Goal: Transaction & Acquisition: Purchase product/service

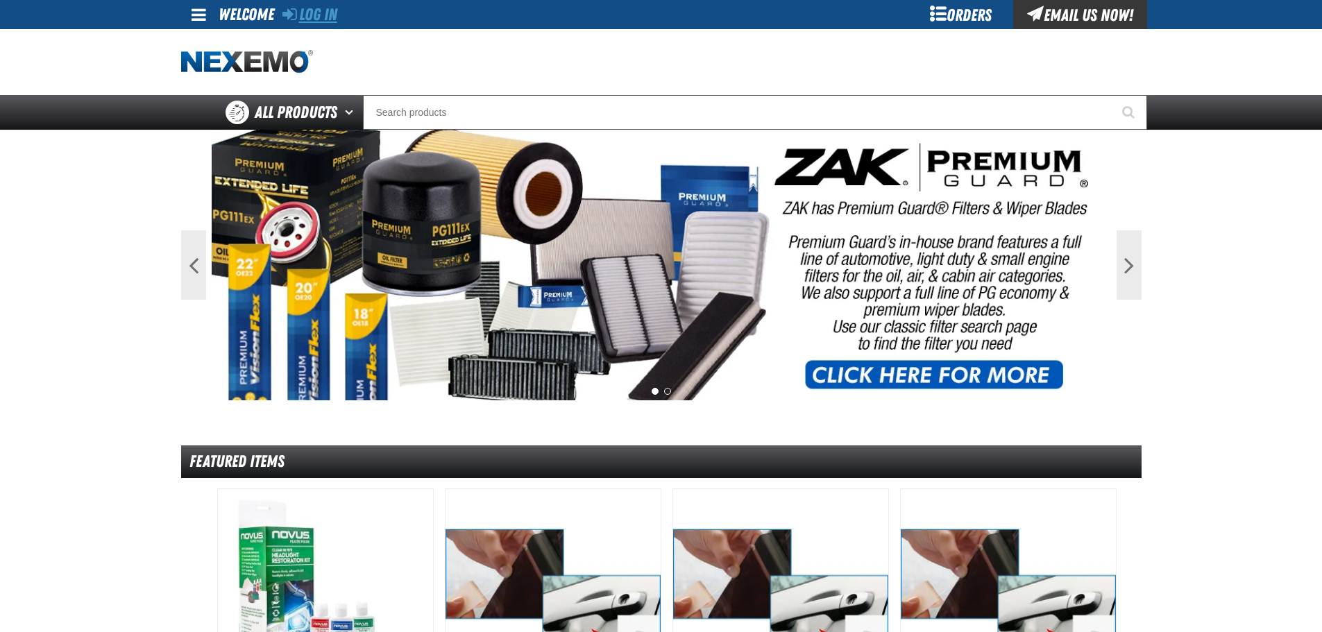
click at [326, 18] on link "Log In" at bounding box center [309, 14] width 55 height 19
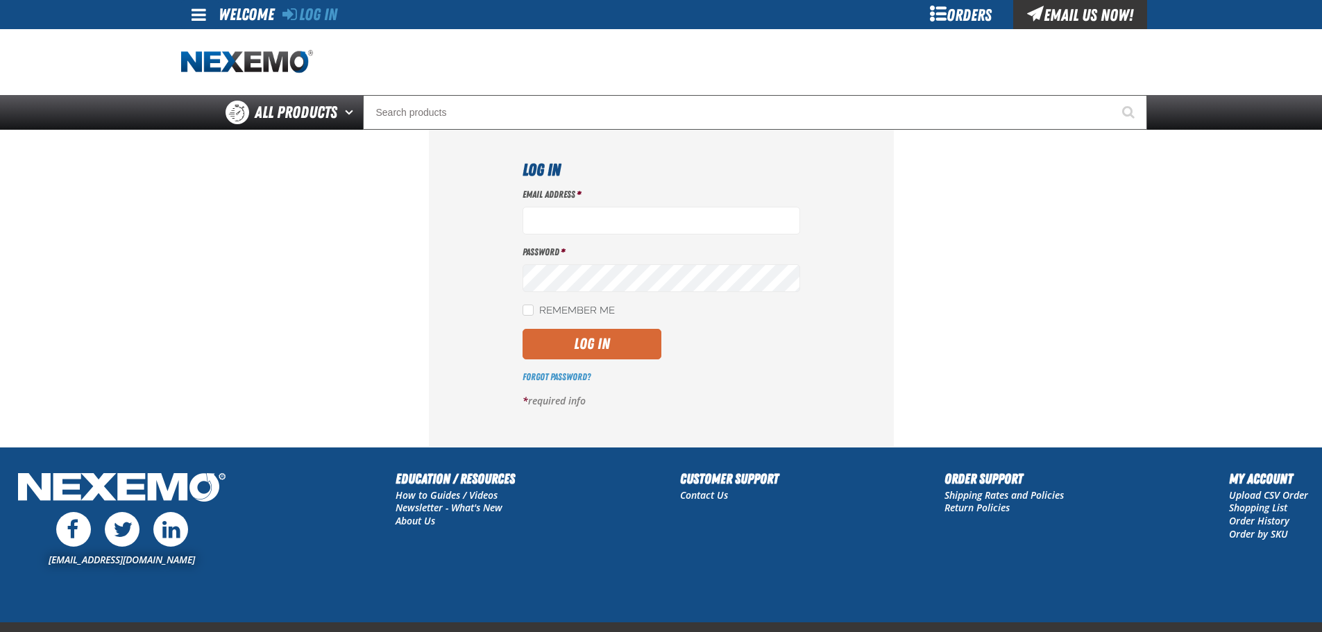
type input "mmagee@vtaig.com"
click at [604, 352] on button "Log In" at bounding box center [591, 344] width 139 height 31
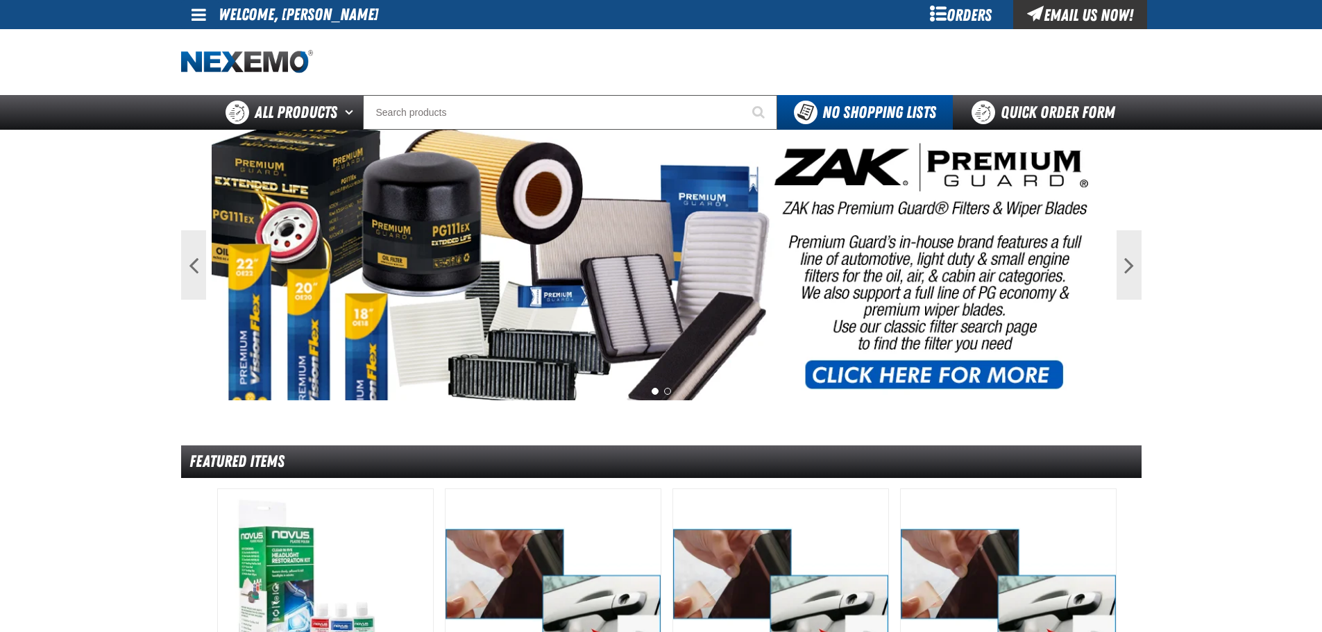
click at [962, 17] on div "Orders" at bounding box center [961, 14] width 104 height 29
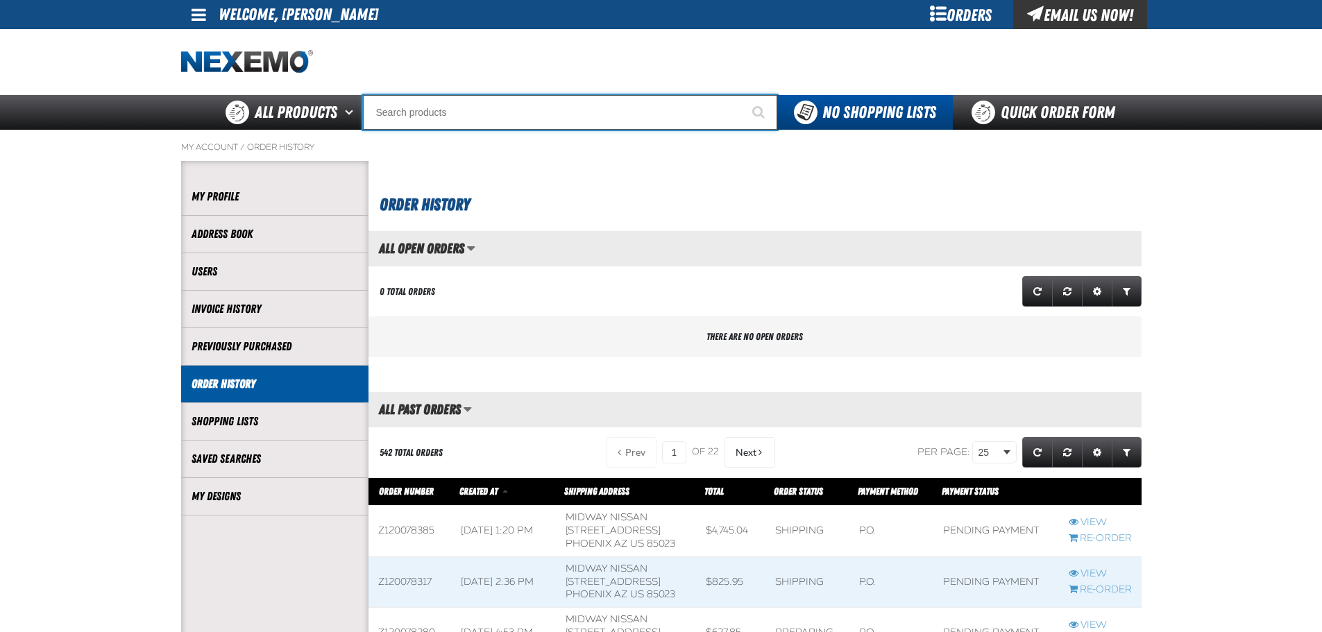
click at [574, 121] on input "Search" at bounding box center [570, 112] width 414 height 35
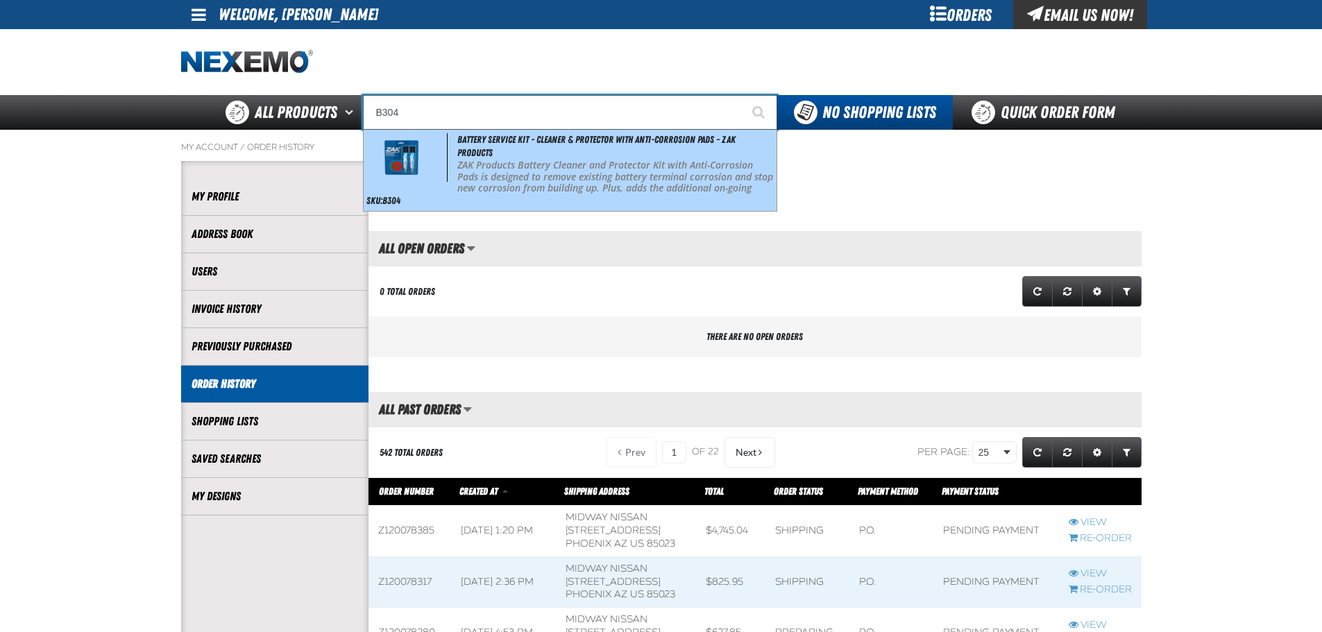
click at [566, 153] on div "Battery Service Kit - Cleaner & Protector with Anti-Corrosion Pads - ZAK Produc…" at bounding box center [570, 170] width 413 height 81
type input "Battery Service Kit - Cleaner & Protector with Anti-Corrosion Pads - ZAK Produc…"
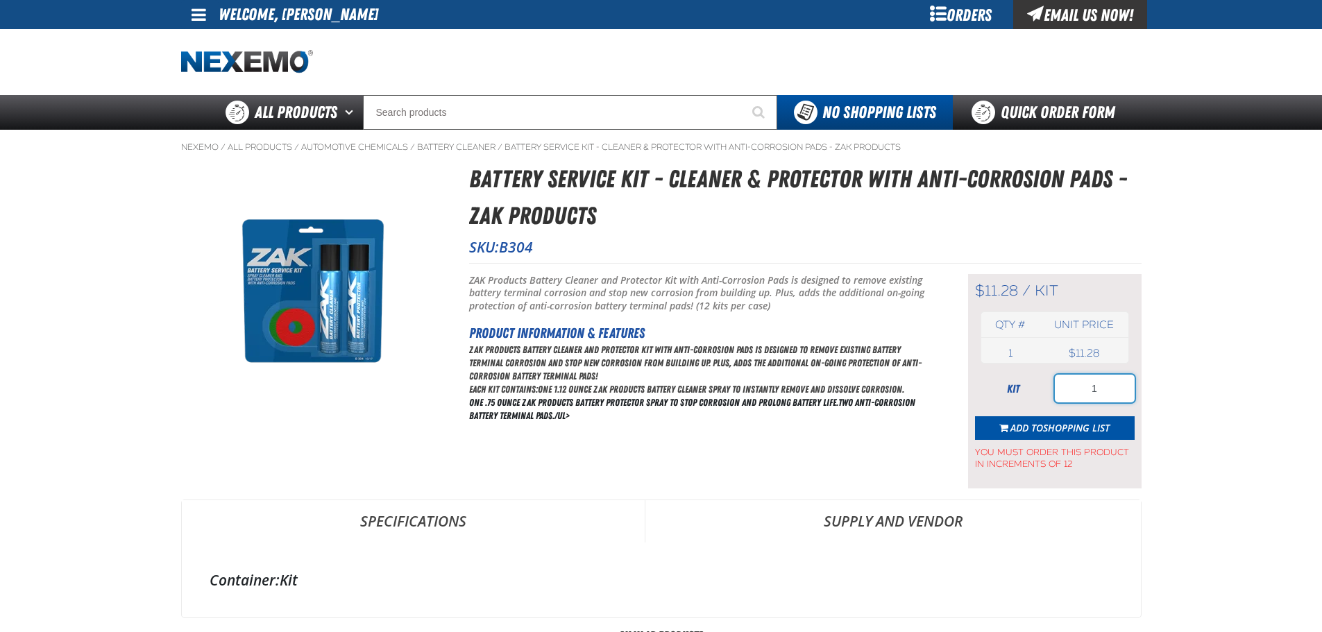
drag, startPoint x: 1103, startPoint y: 389, endPoint x: 1091, endPoint y: 390, distance: 11.8
click at [1091, 390] on input "1" at bounding box center [1095, 389] width 80 height 28
type input "24"
click at [1073, 433] on span "Shopping List" at bounding box center [1076, 427] width 67 height 13
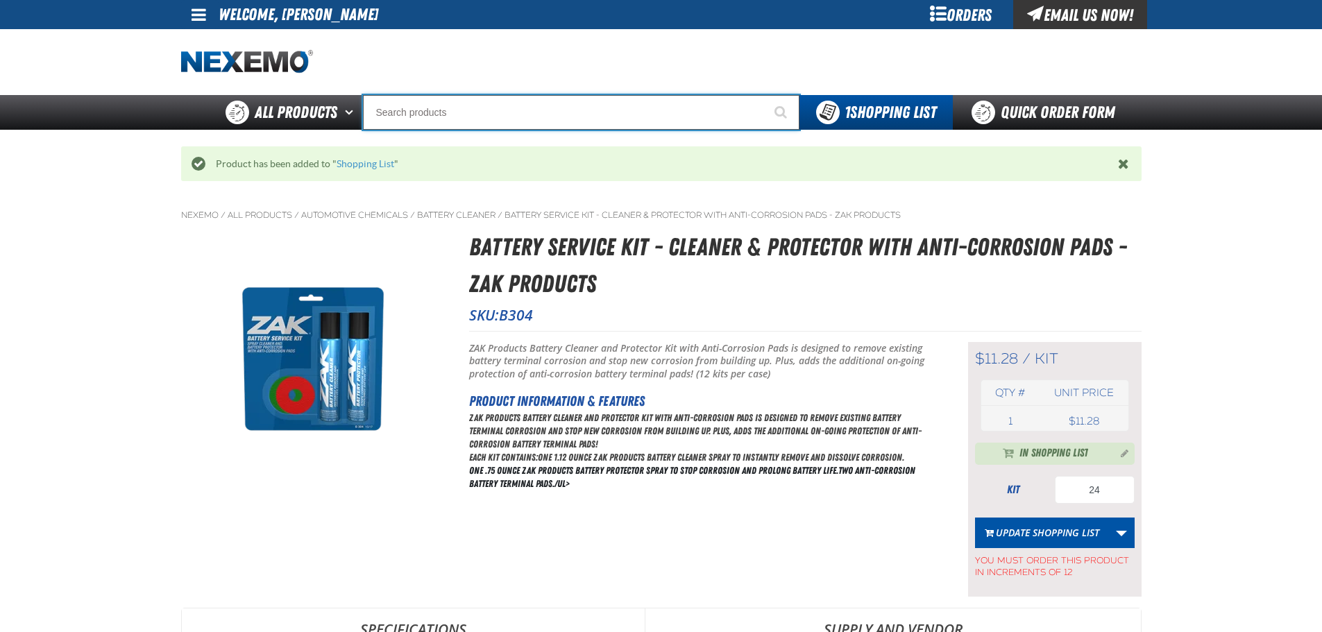
click at [478, 115] on input "Search" at bounding box center [581, 112] width 436 height 35
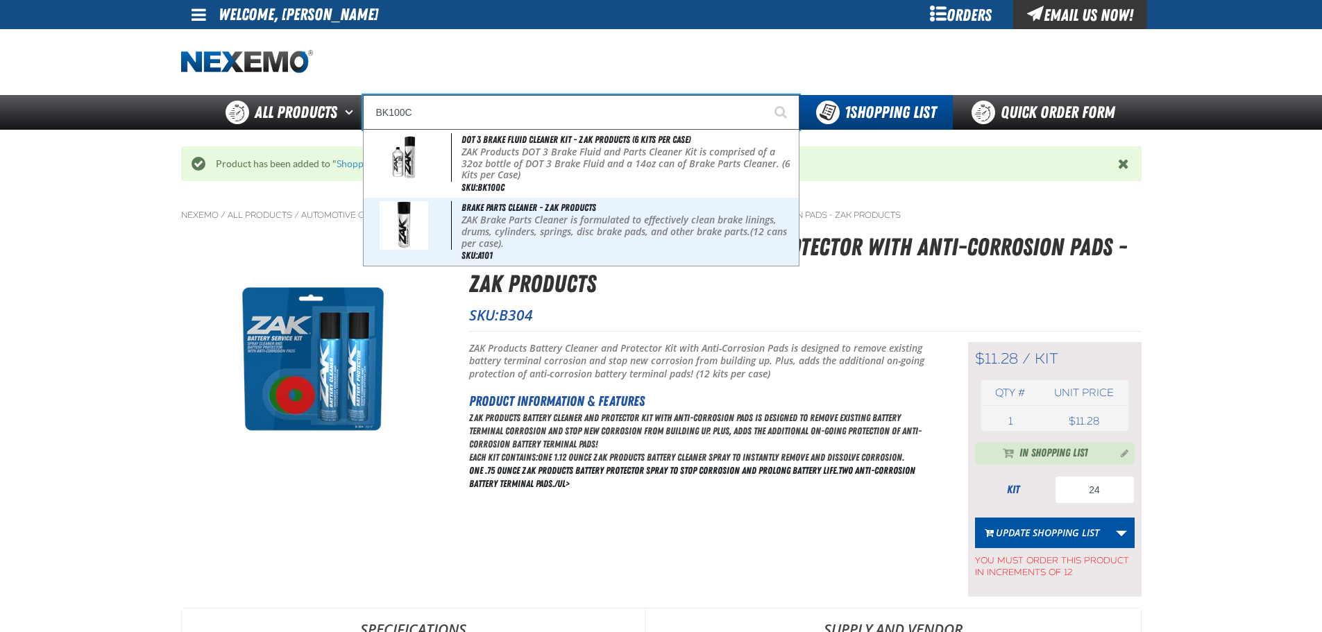
type input "BK100C"
click at [765, 95] on button "Start Searching" at bounding box center [782, 112] width 35 height 35
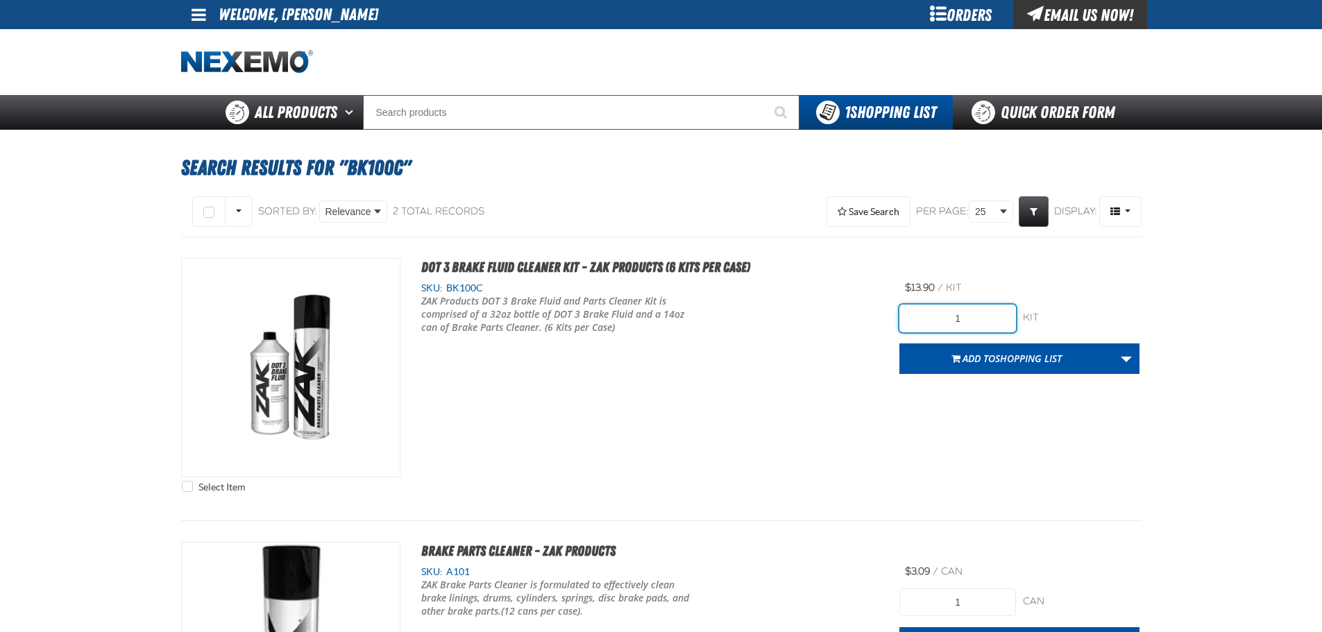
drag, startPoint x: 967, startPoint y: 318, endPoint x: 910, endPoint y: 315, distance: 57.0
click at [910, 316] on input "1" at bounding box center [957, 319] width 117 height 28
type input "24"
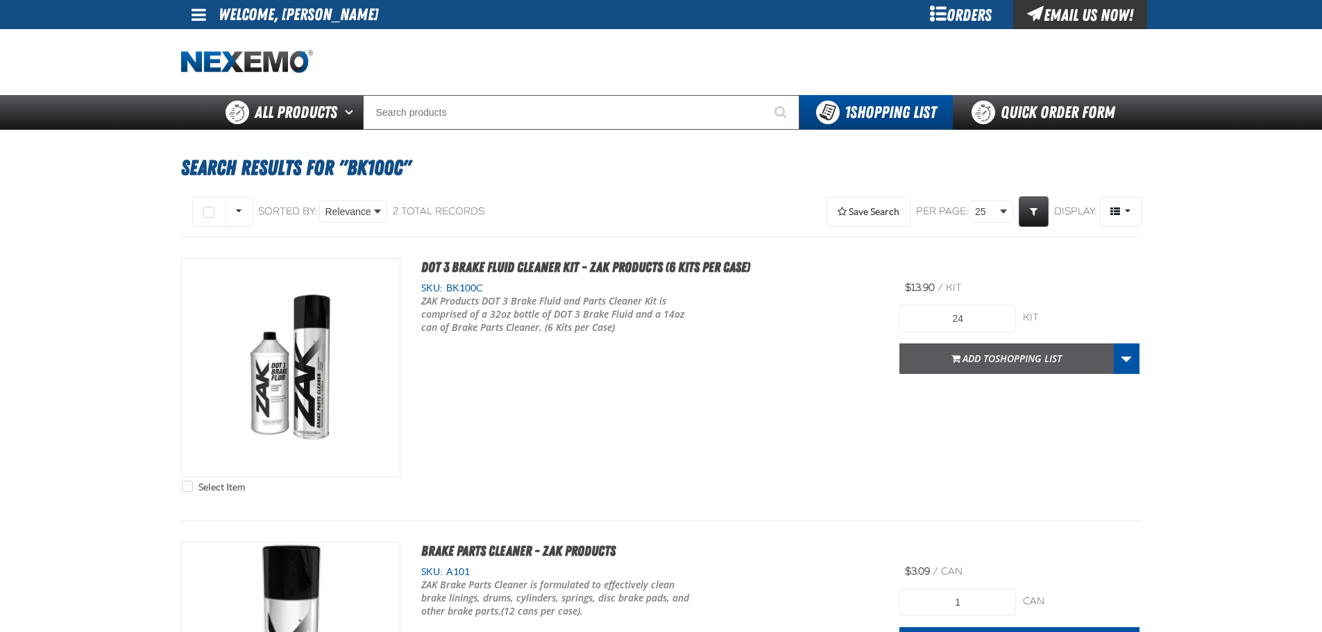
click at [992, 354] on span "Add to Shopping List" at bounding box center [1011, 358] width 99 height 13
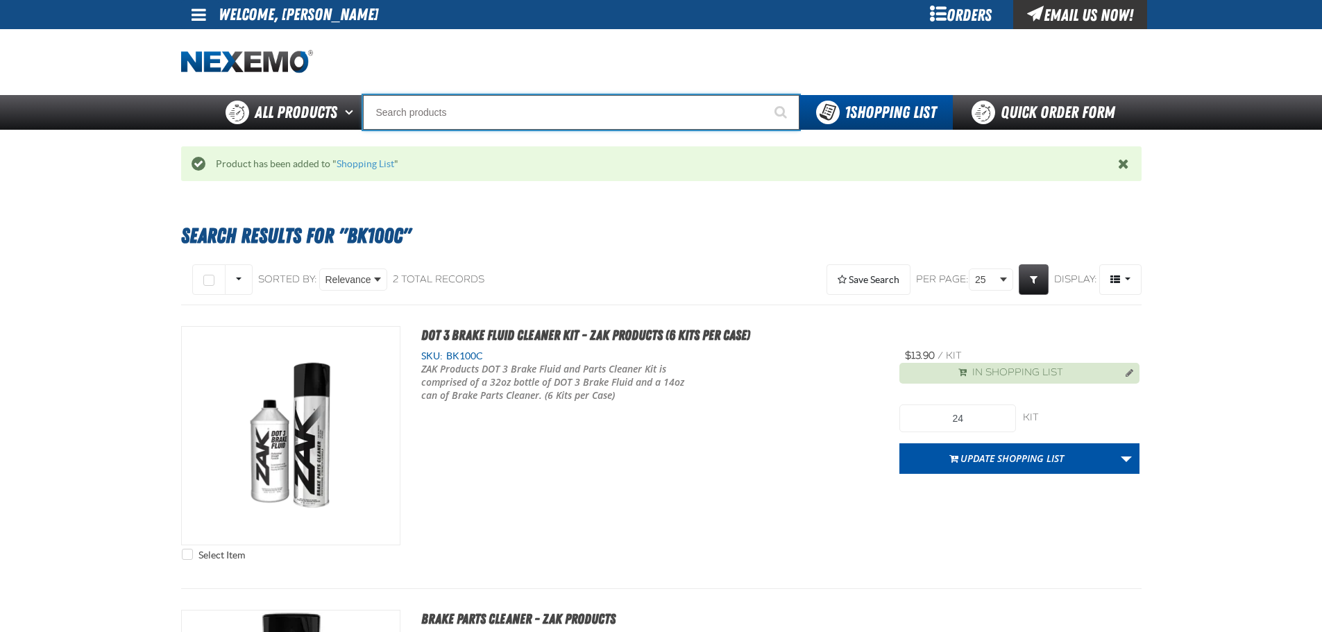
click at [575, 112] on input "Search" at bounding box center [581, 112] width 436 height 35
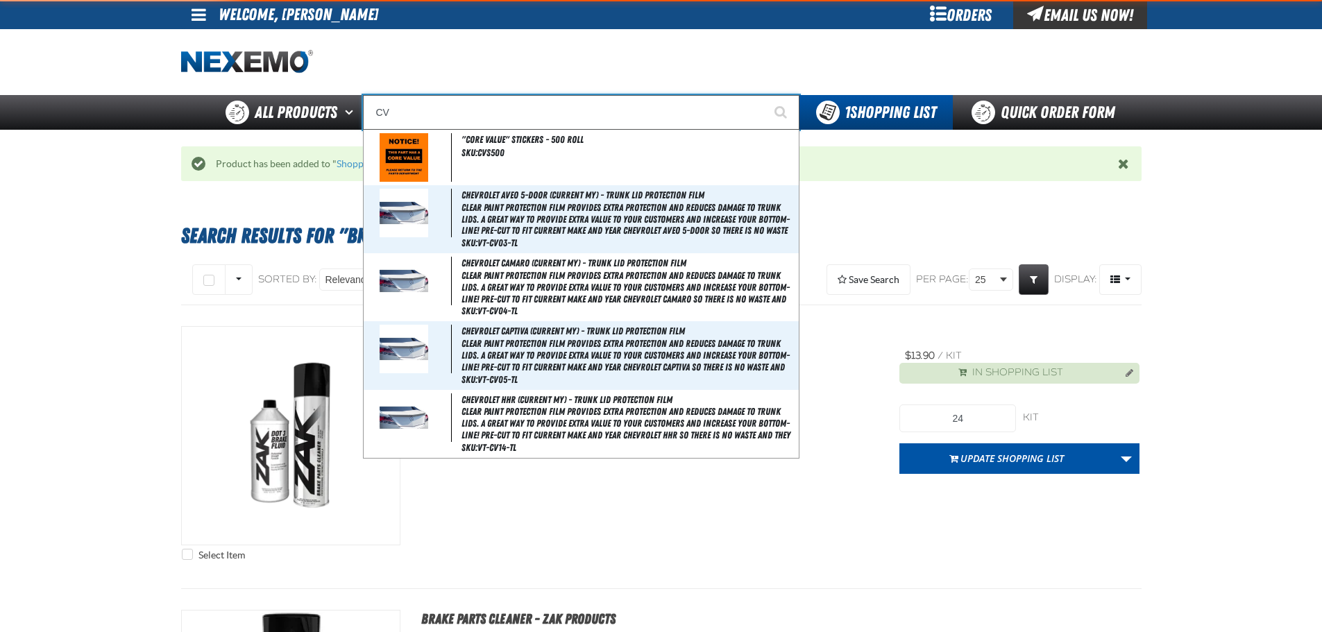
type input "CVT"
type input "CVT Booster - ZAK Products"
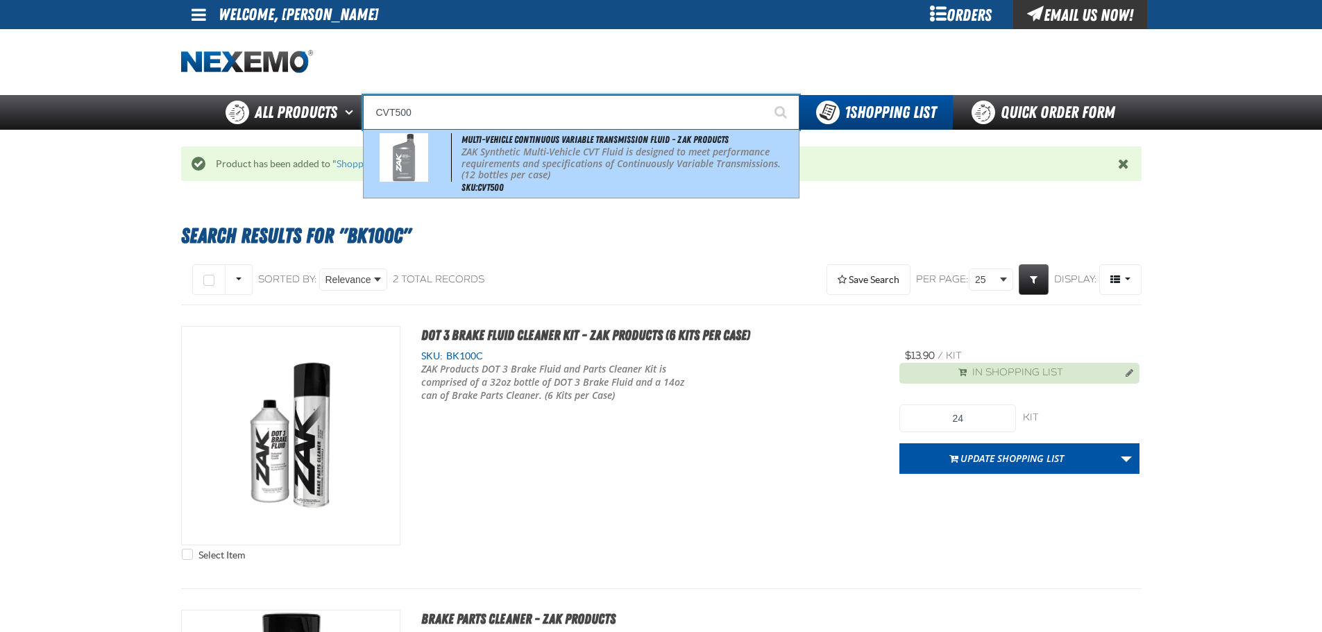
click at [645, 158] on p "ZAK Synthetic Multi-Vehicle CVT Fluid is designed to meet performance requireme…" at bounding box center [628, 163] width 334 height 35
type input "Multi-Vehicle Continuous Variable Transmission Fluid - ZAK Products"
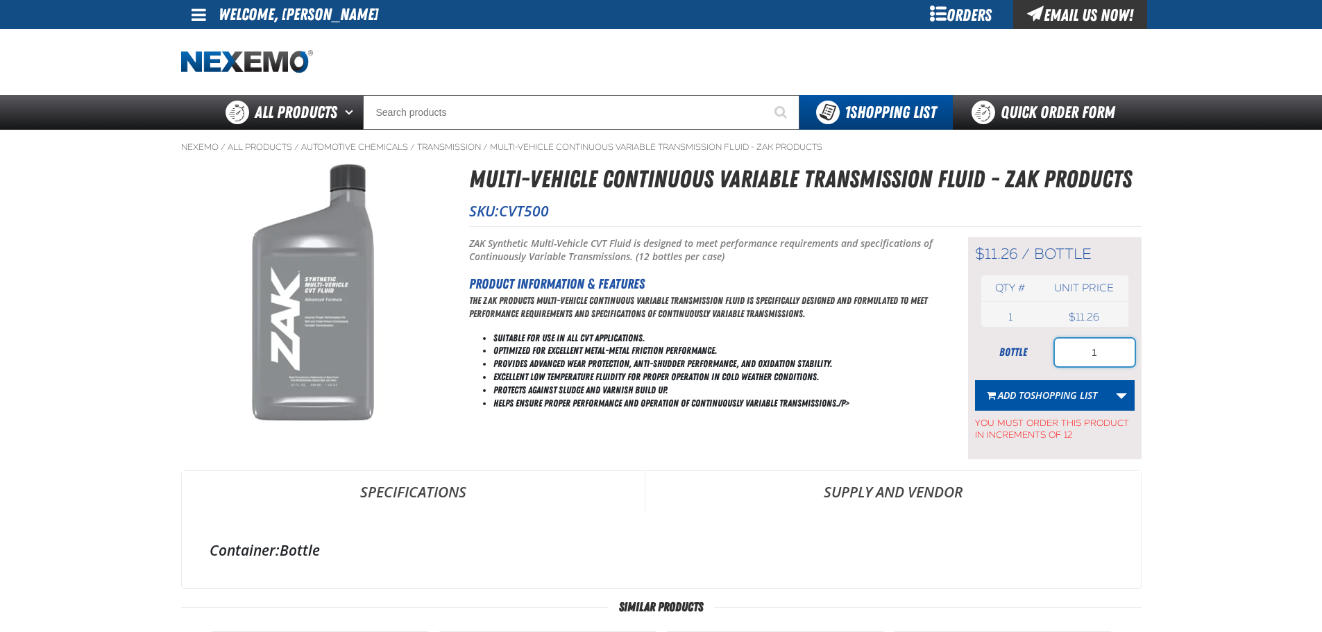
drag, startPoint x: 1109, startPoint y: 352, endPoint x: 1059, endPoint y: 355, distance: 50.0
click at [1059, 355] on input "1" at bounding box center [1095, 353] width 80 height 28
type input "48"
click at [1061, 398] on span "Shopping List" at bounding box center [1063, 395] width 67 height 13
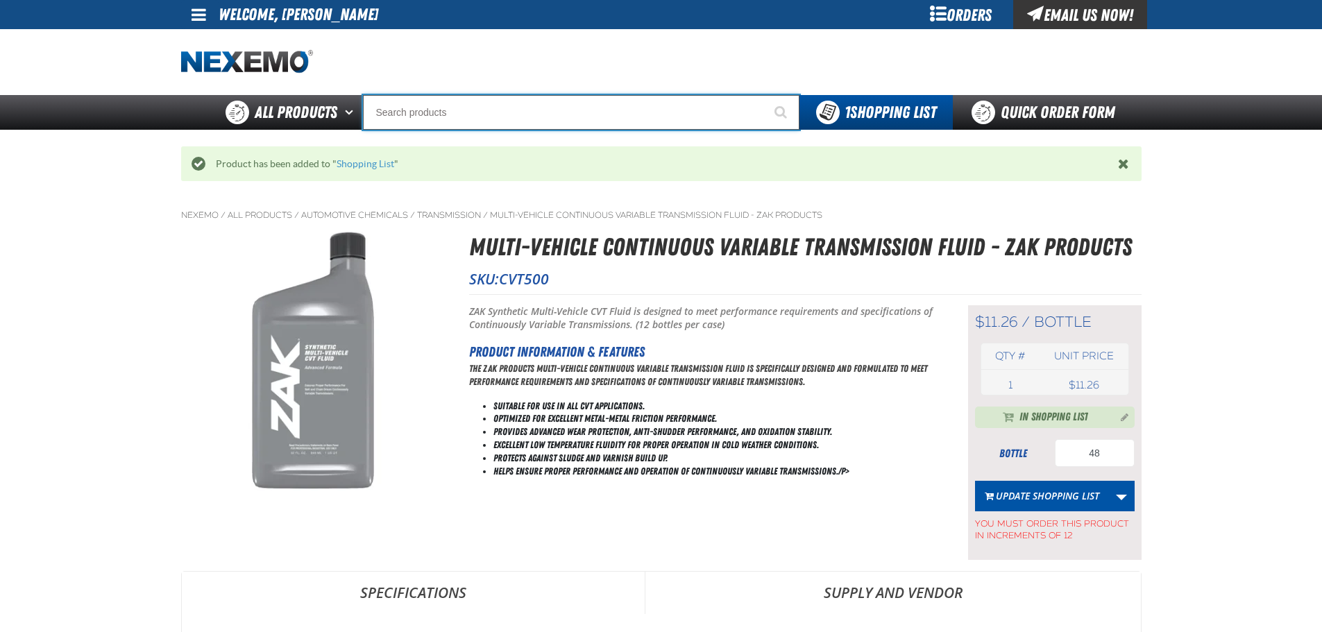
click at [529, 111] on input "Search" at bounding box center [581, 112] width 436 height 35
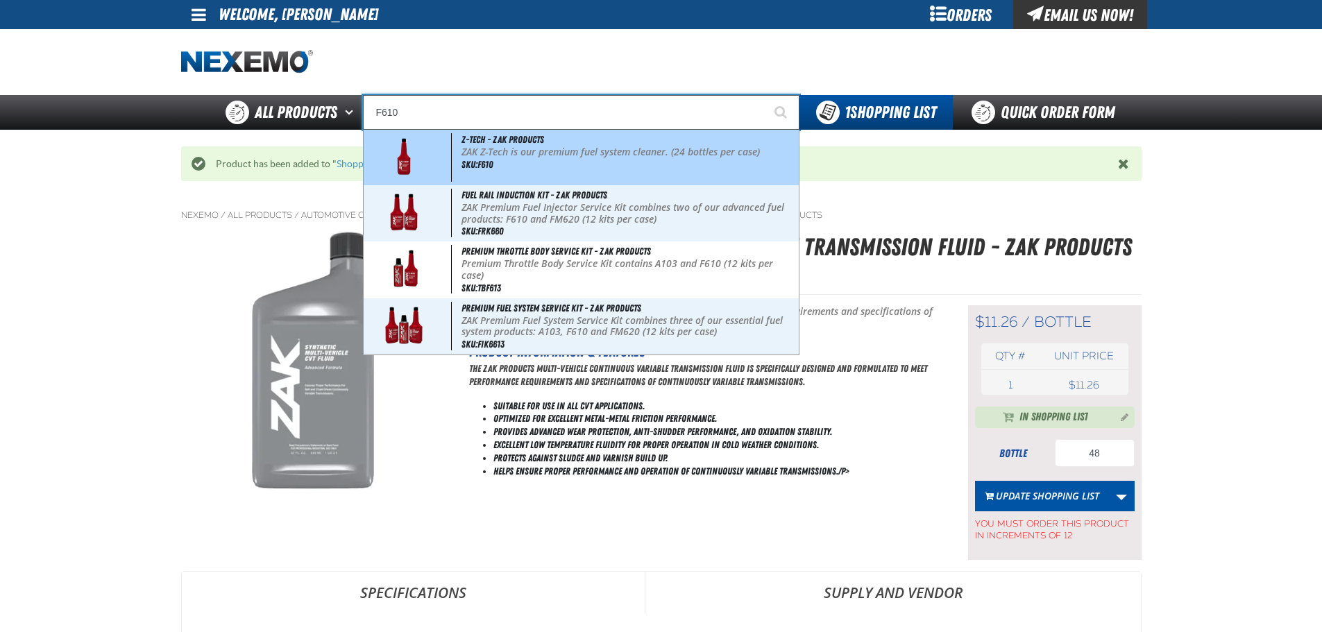
click at [545, 156] on p "ZAK Z-Tech is our premium fuel system cleaner. (24 bottles per case)" at bounding box center [628, 152] width 334 height 12
type input "Z-Tech - ZAK Products"
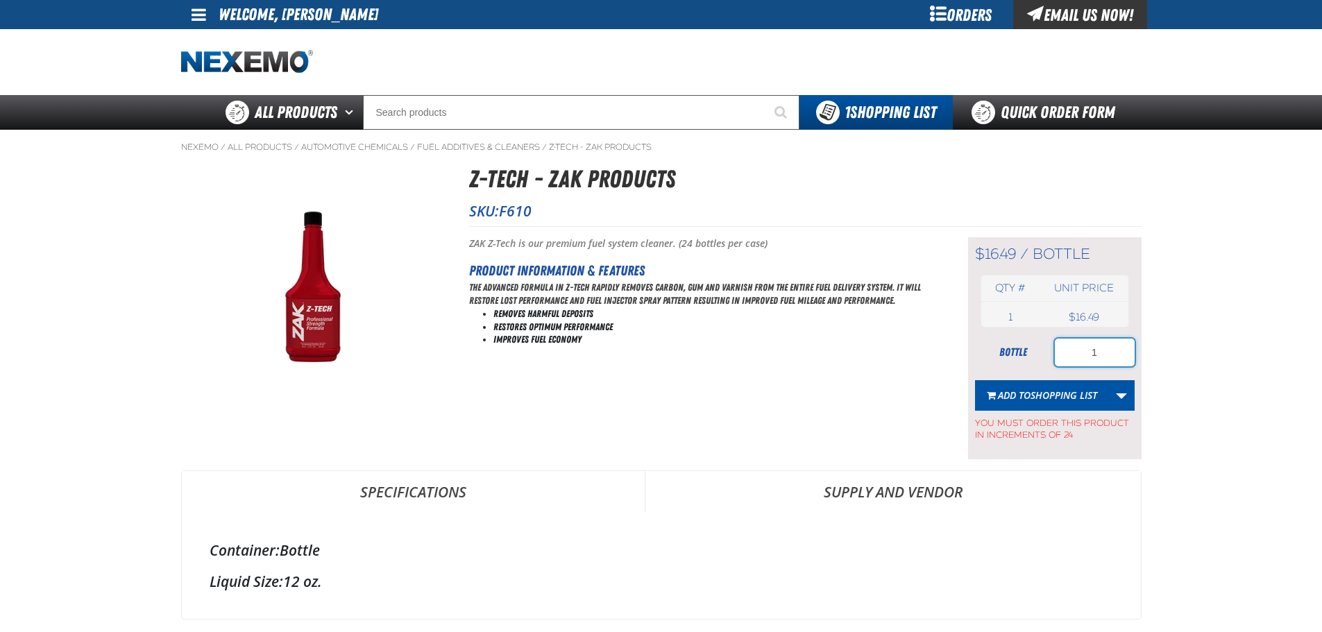
drag, startPoint x: 1069, startPoint y: 352, endPoint x: 1032, endPoint y: 349, distance: 37.6
click at [1032, 352] on div "bottle 1" at bounding box center [1055, 353] width 160 height 28
type input "48"
click at [1038, 401] on span "Shopping List" at bounding box center [1063, 395] width 67 height 13
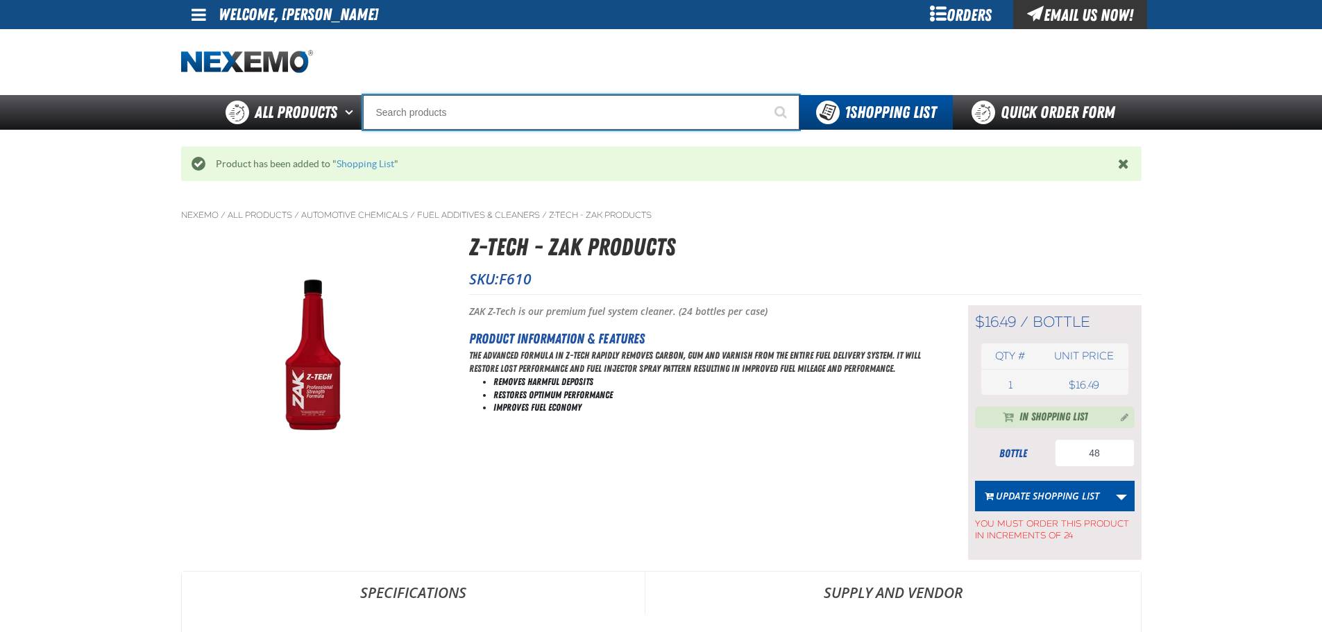
click at [534, 124] on input "Search" at bounding box center [581, 112] width 436 height 35
type input "P"
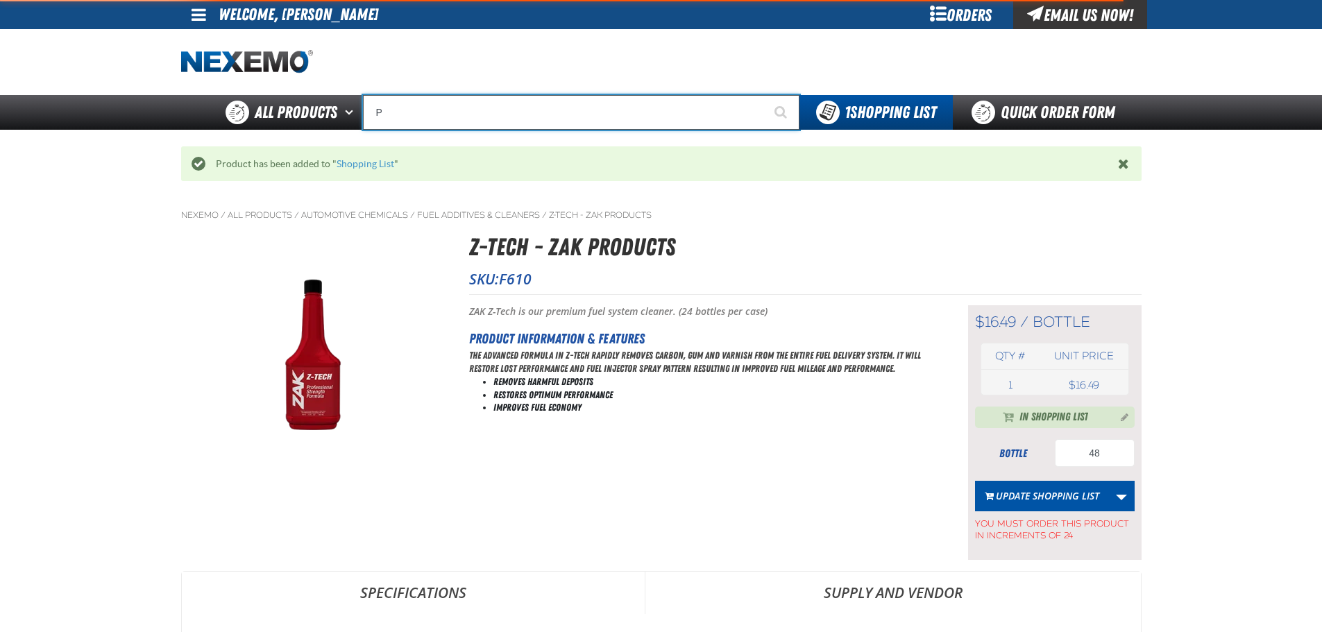
type input "Perfect P Series 0.25-ounce Lead Wheel Weight"
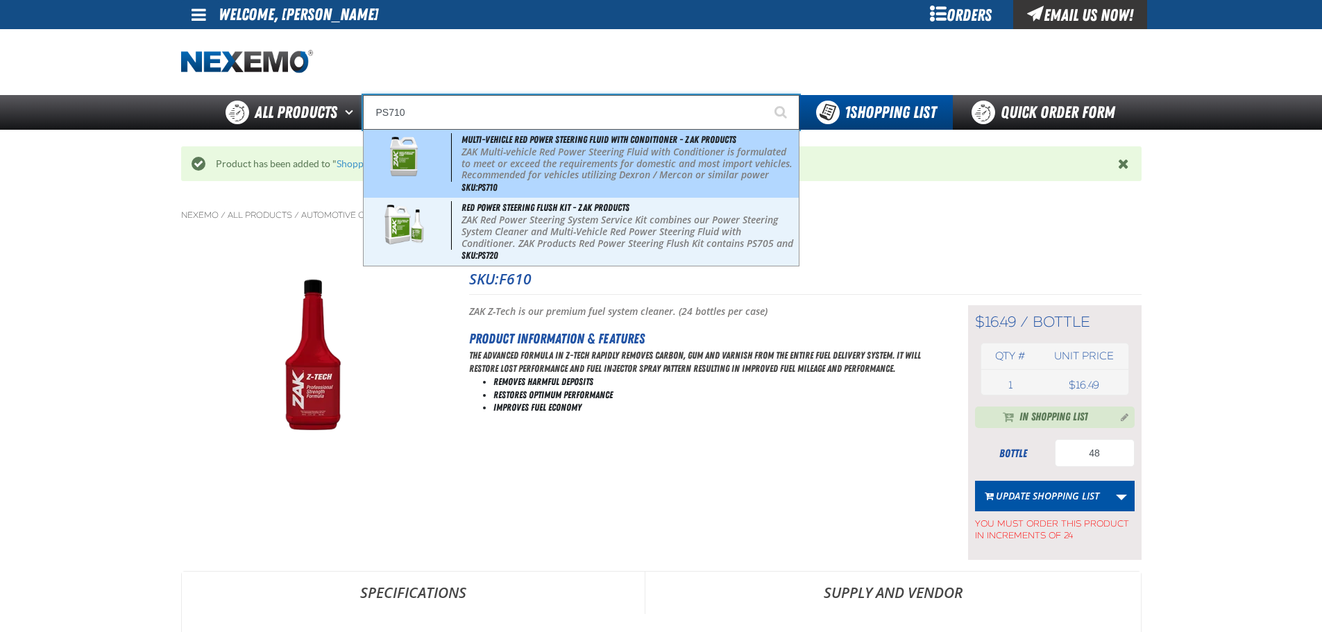
click at [593, 164] on p "ZAK Multi-vehicle Red Power Steering Fluid with Conditioner is formulated to me…" at bounding box center [628, 169] width 334 height 46
type input "Multi-Vehicle Red Power Steering Fluid with Conditioner - ZAK Products"
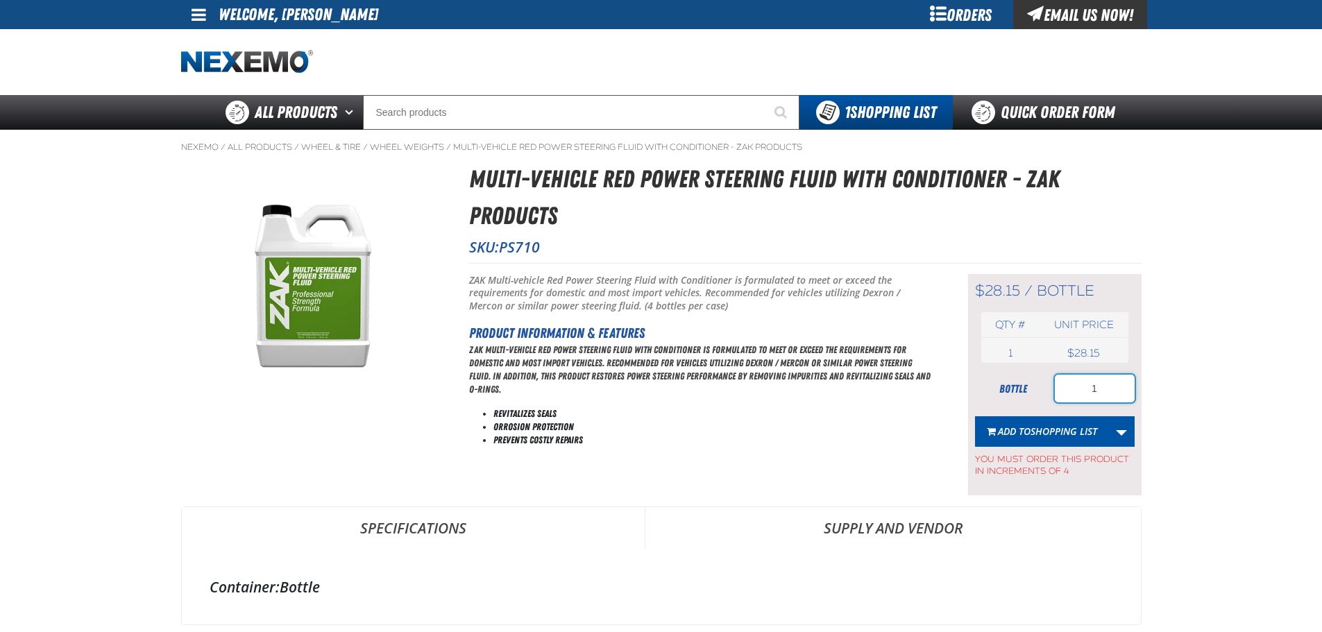
drag, startPoint x: 1109, startPoint y: 387, endPoint x: 1053, endPoint y: 387, distance: 56.2
click at [1056, 387] on input "1" at bounding box center [1095, 389] width 80 height 28
type input "4"
drag, startPoint x: 1045, startPoint y: 423, endPoint x: 1037, endPoint y: 428, distance: 10.0
click at [1039, 427] on button "Add to Shopping List" at bounding box center [1042, 431] width 134 height 31
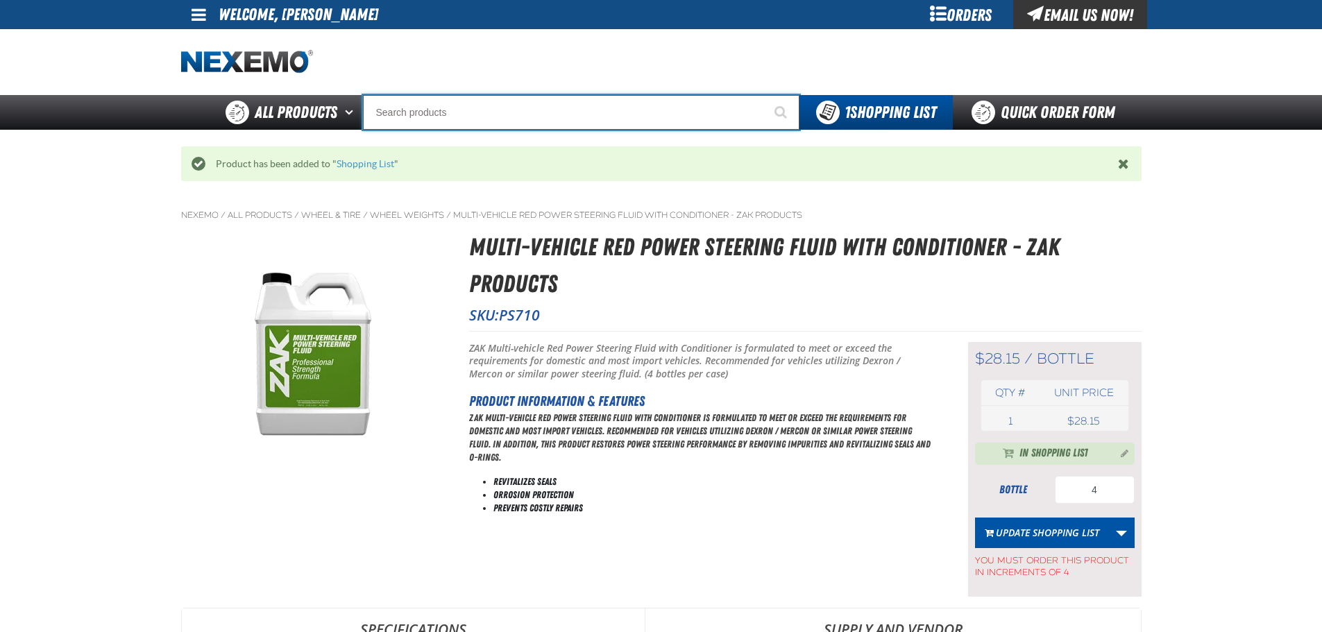
click at [544, 114] on input "Search" at bounding box center [581, 112] width 436 height 35
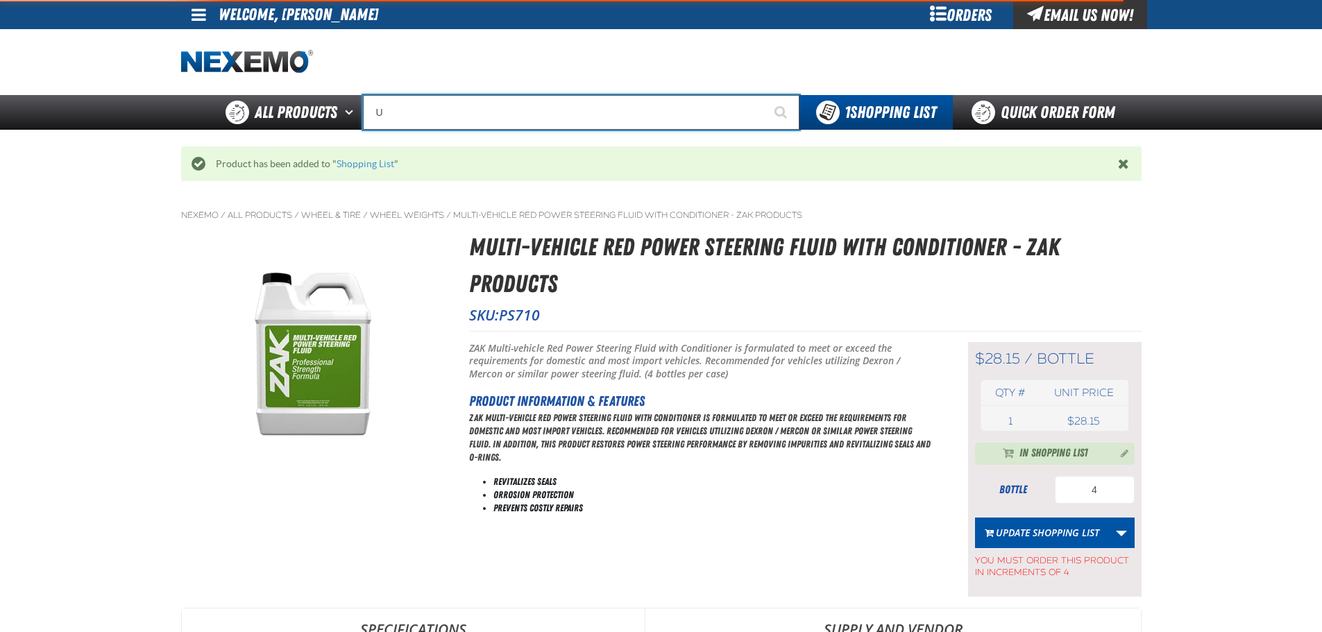
type input "UV"
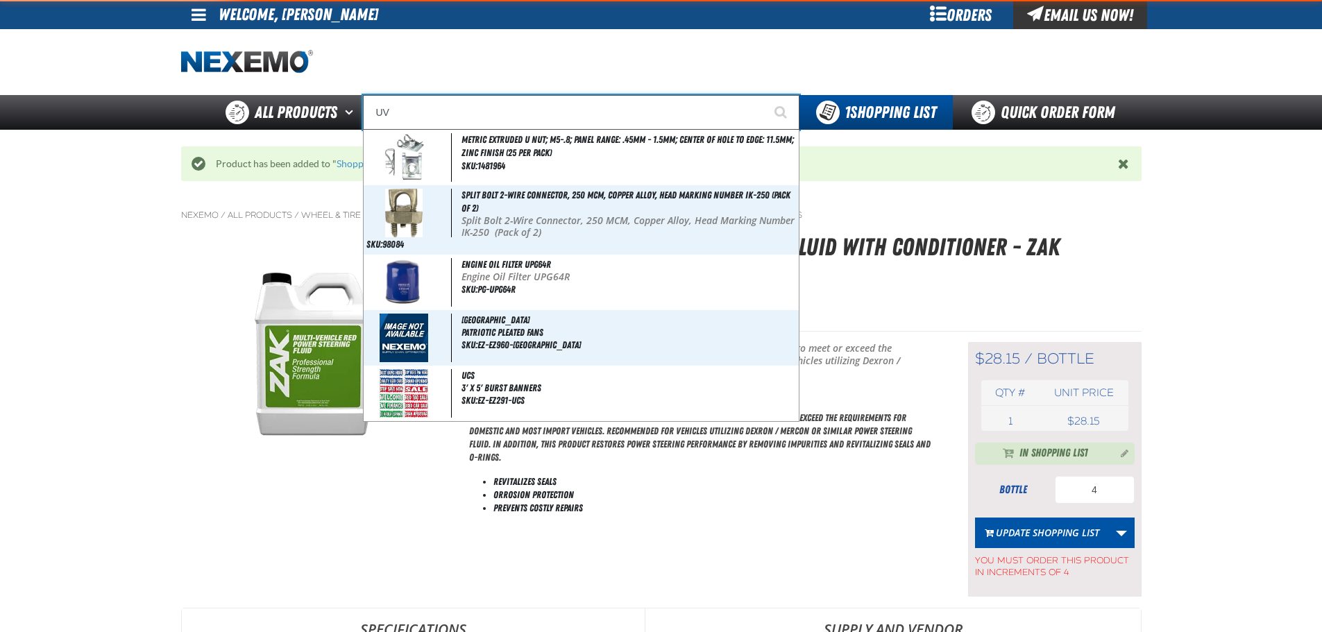
type input "UV Transmission & Power Meter"
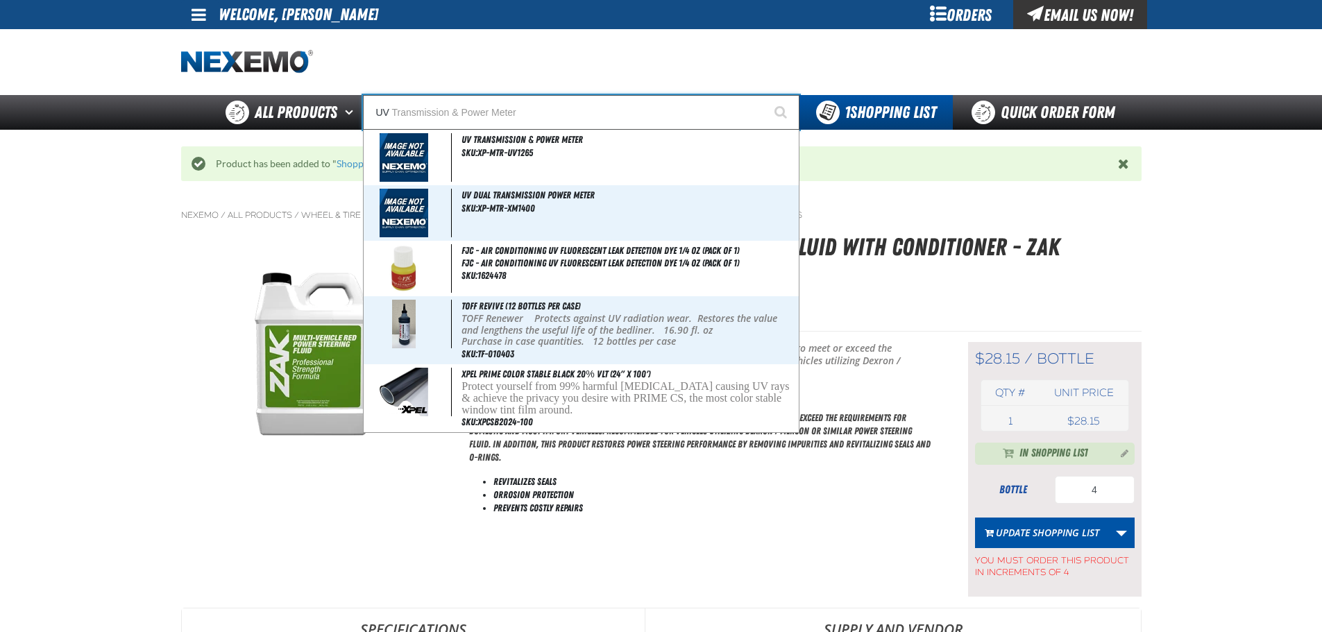
type input "U"
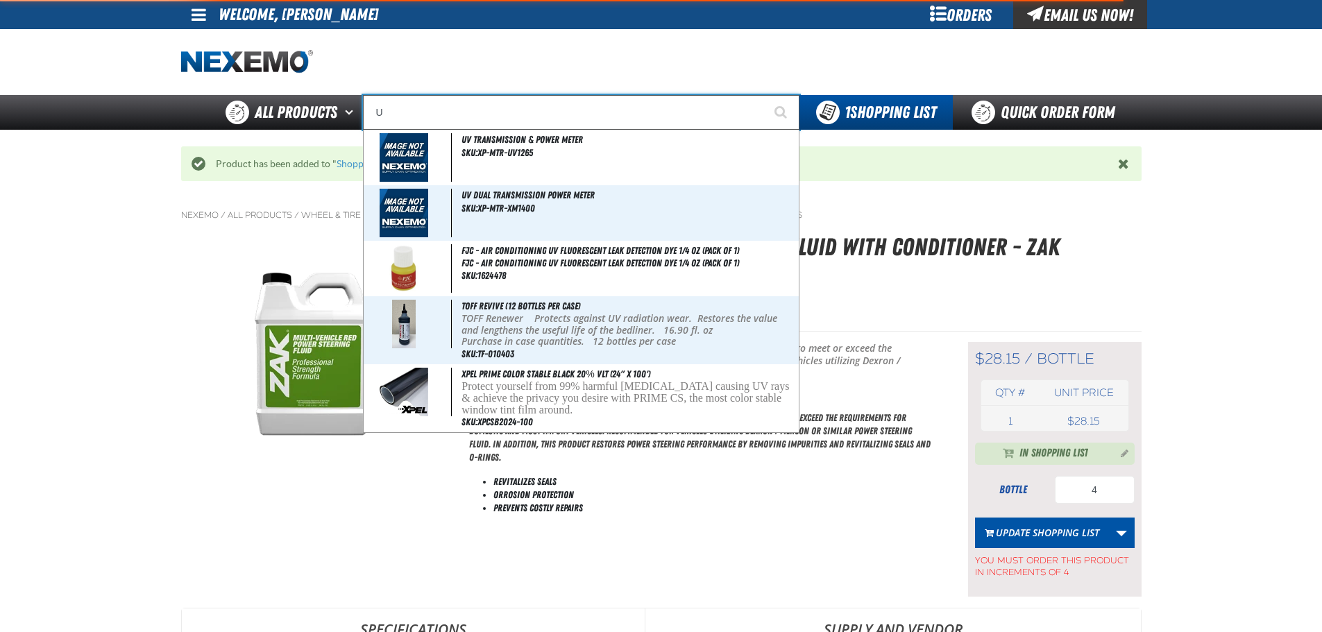
type input "UC"
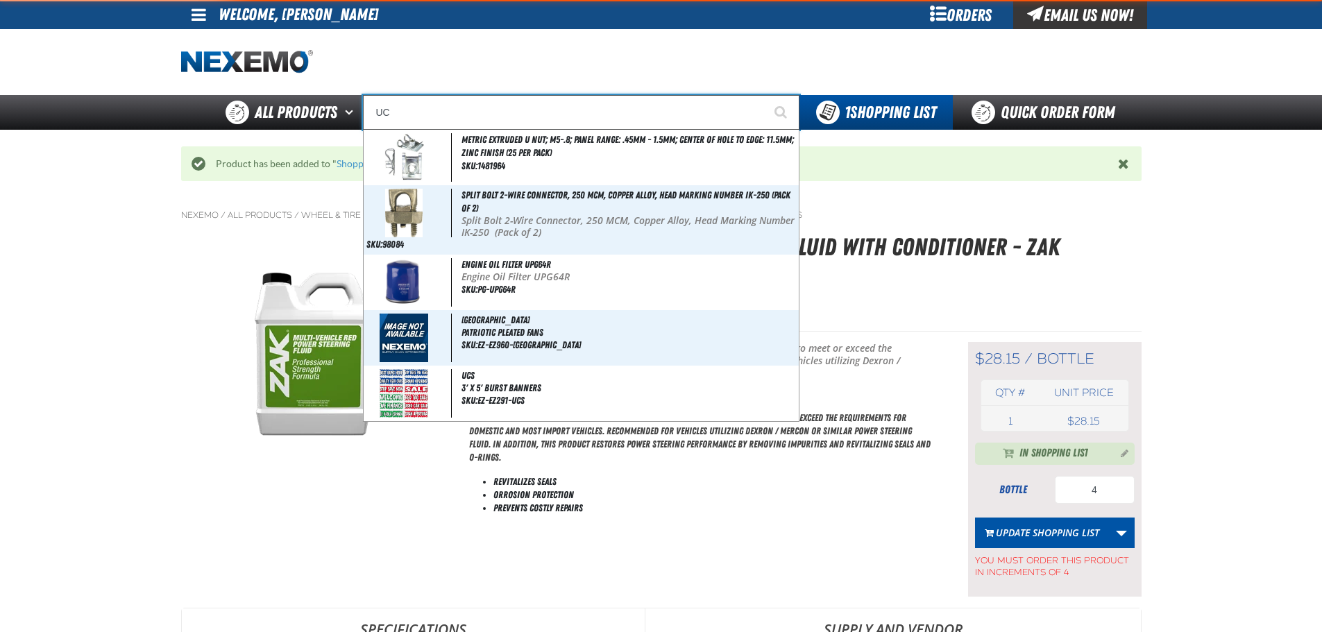
type input "UC RED"
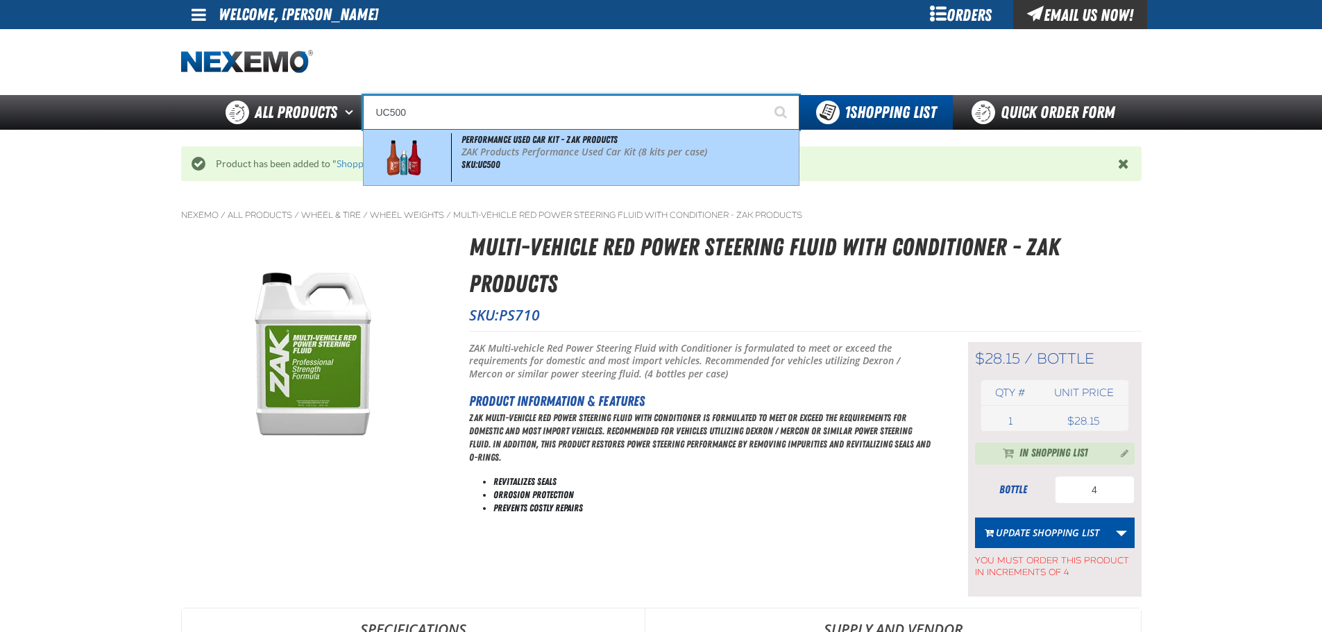
click at [552, 150] on p "ZAK Products Performance Used Car Kit (8 kits per case)" at bounding box center [628, 152] width 334 height 12
type input "Performance Used Car Kit - ZAK Products"
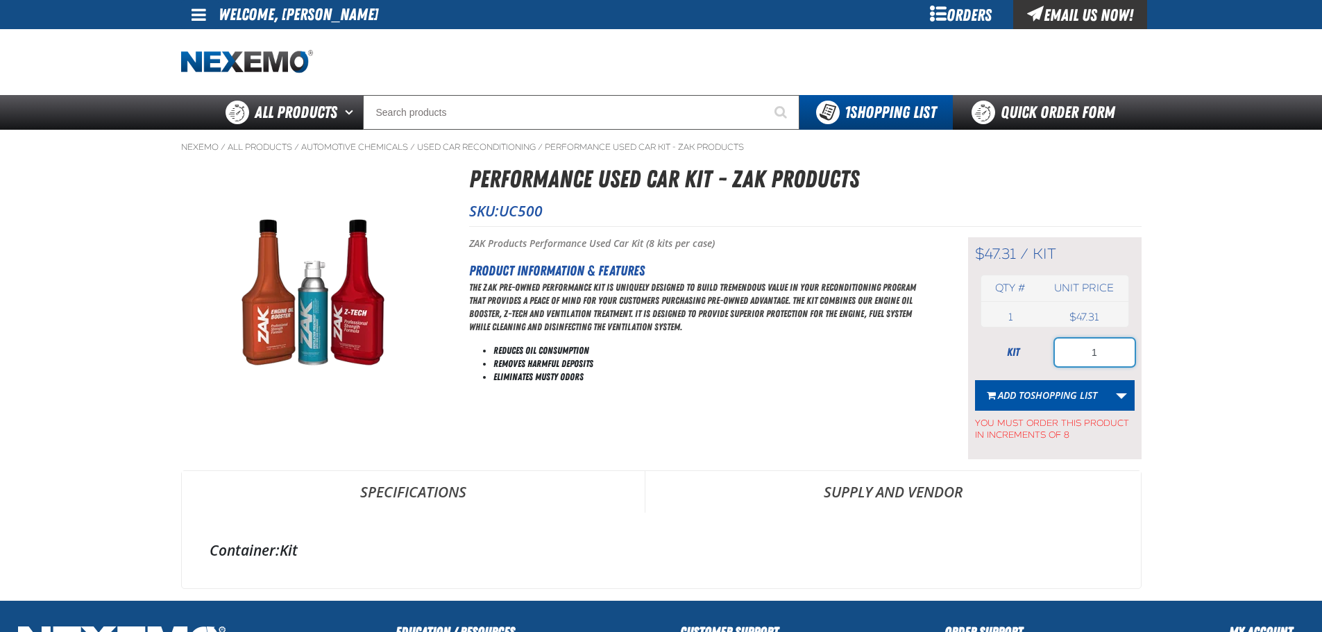
click at [1109, 346] on input "1" at bounding box center [1095, 353] width 80 height 28
type input "16"
click at [1078, 402] on button "Add to Shopping List" at bounding box center [1042, 395] width 134 height 31
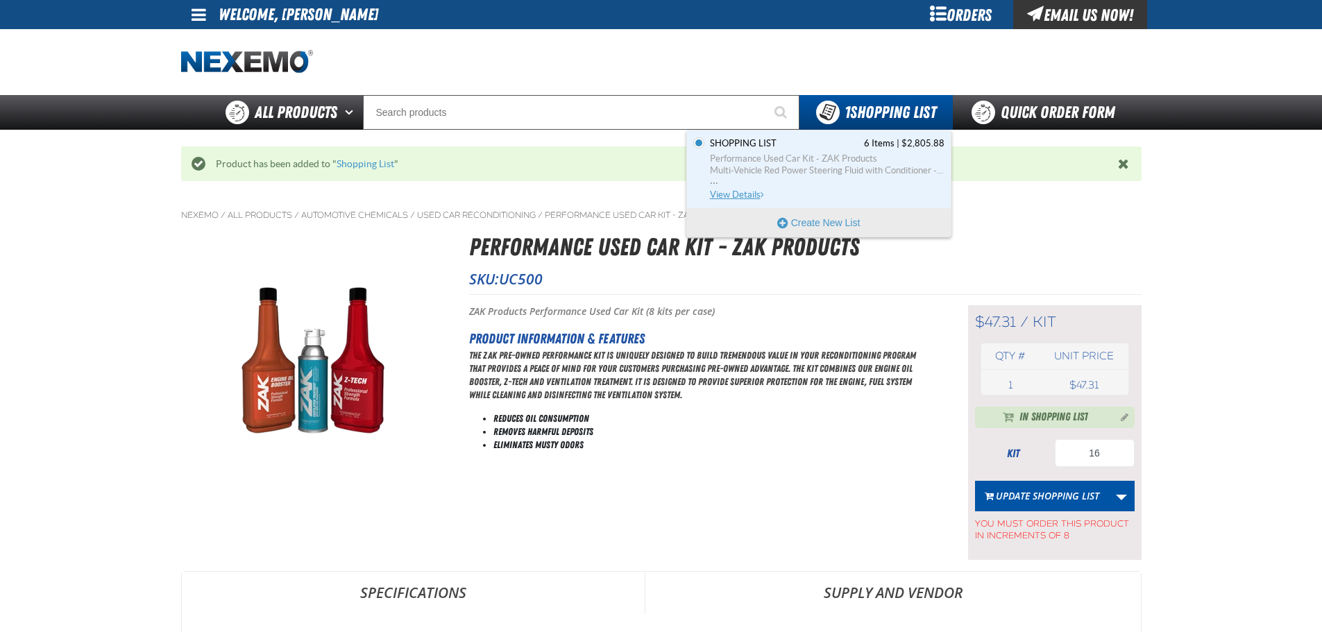
click at [751, 192] on span "View Details" at bounding box center [738, 194] width 56 height 10
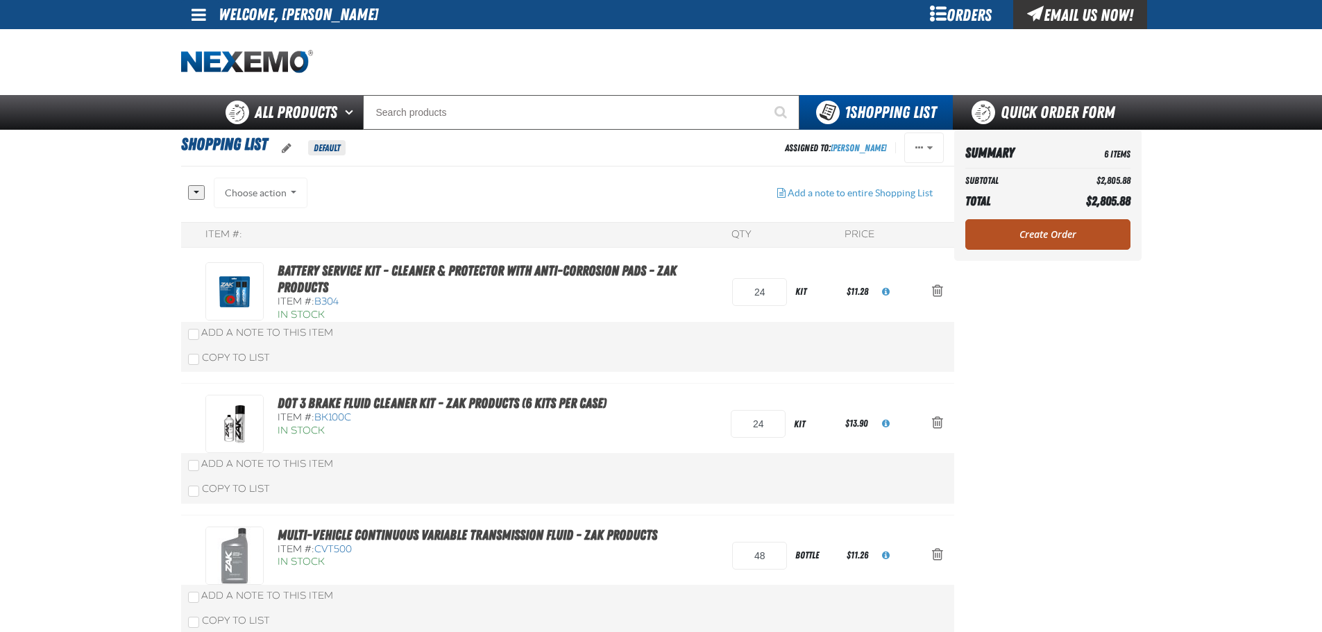
click at [1079, 237] on link "Create Order" at bounding box center [1047, 234] width 165 height 31
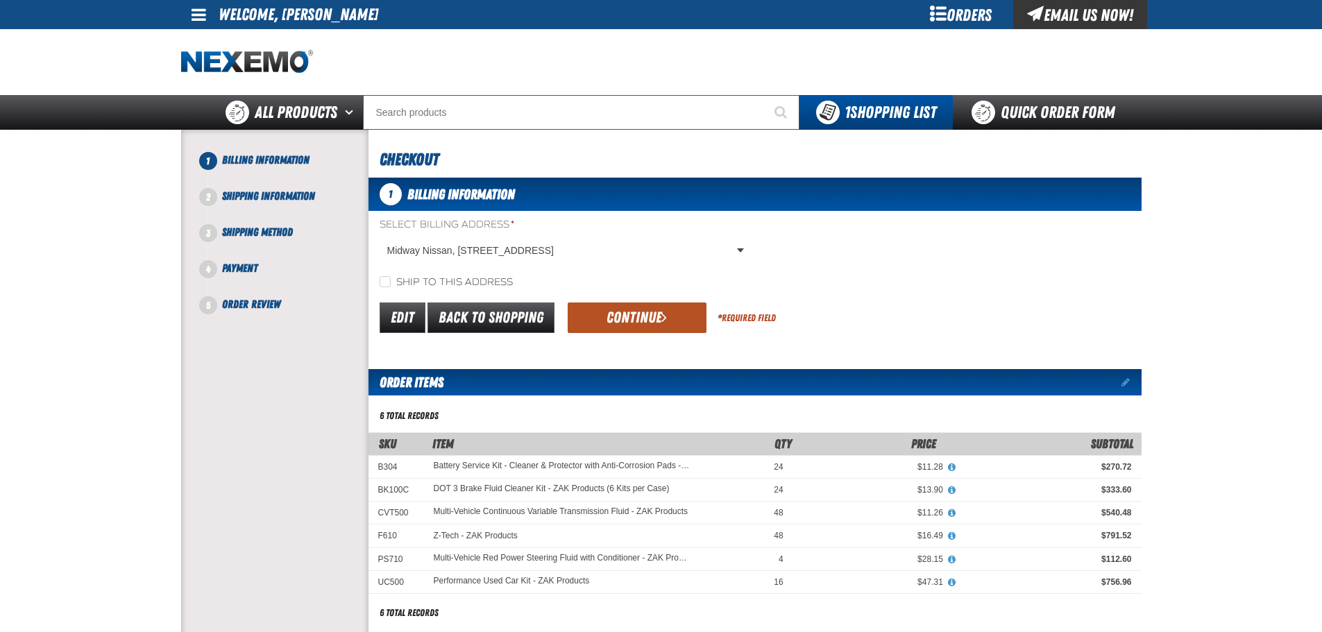
click at [640, 314] on button "Continue" at bounding box center [637, 318] width 139 height 31
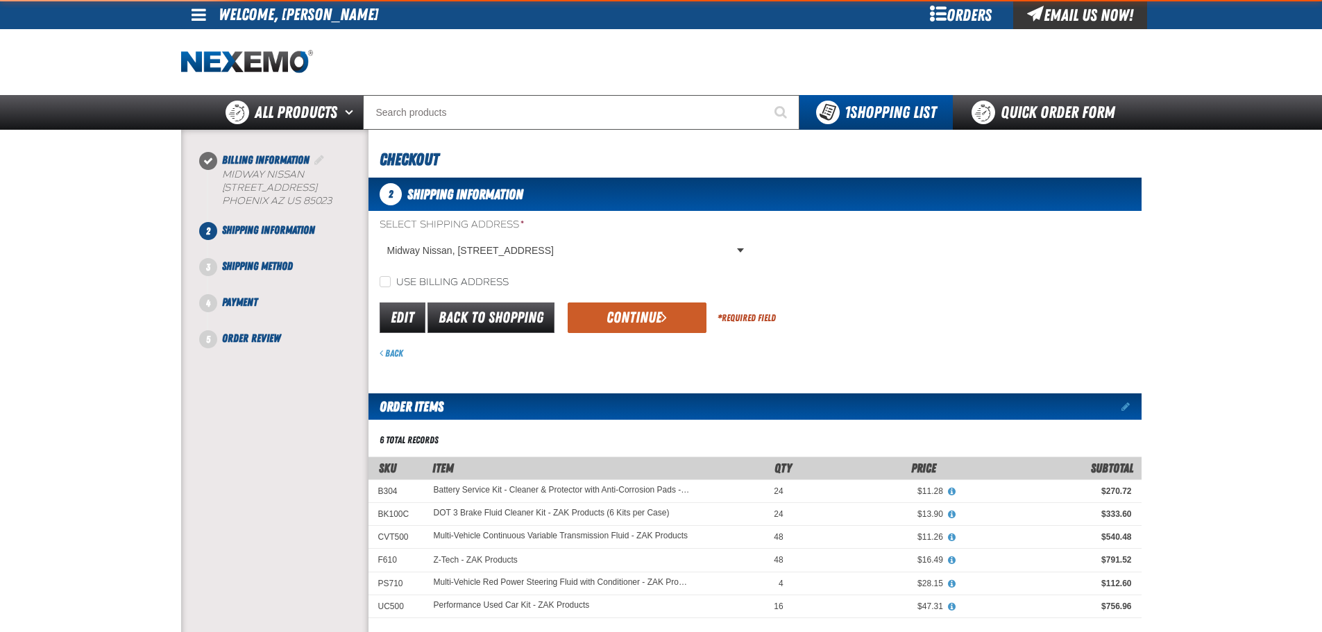
click at [640, 314] on button "Continue" at bounding box center [637, 318] width 139 height 31
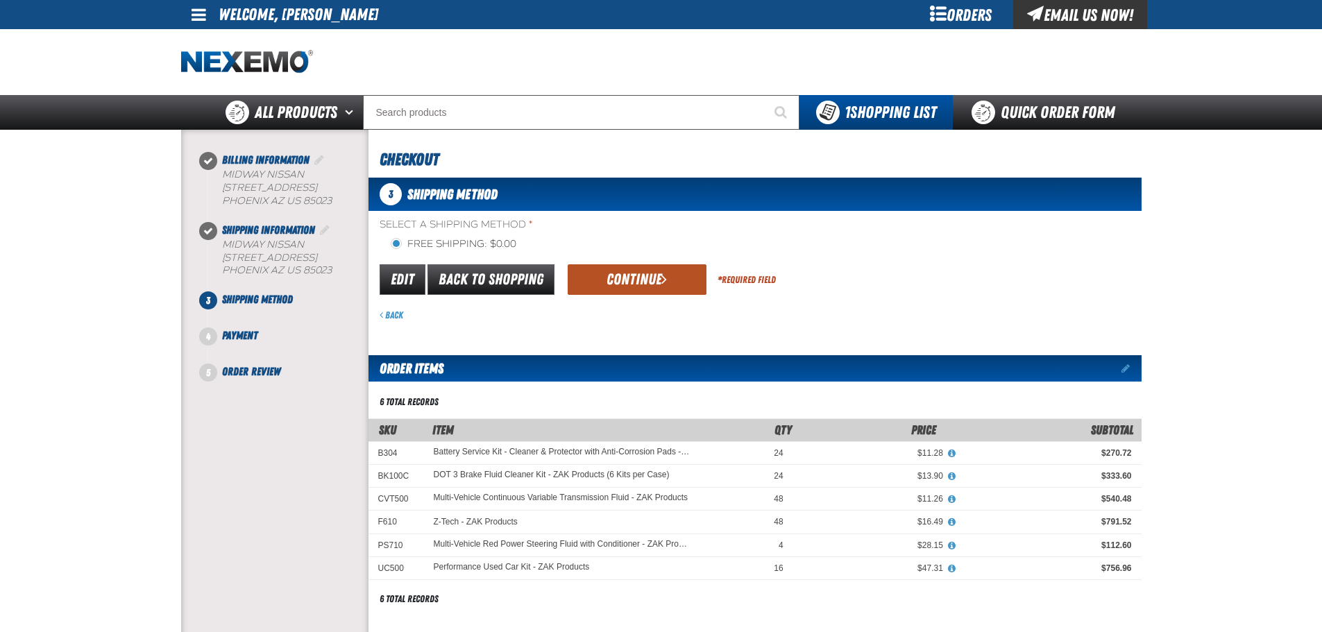
click at [636, 295] on button "Continue" at bounding box center [637, 279] width 139 height 31
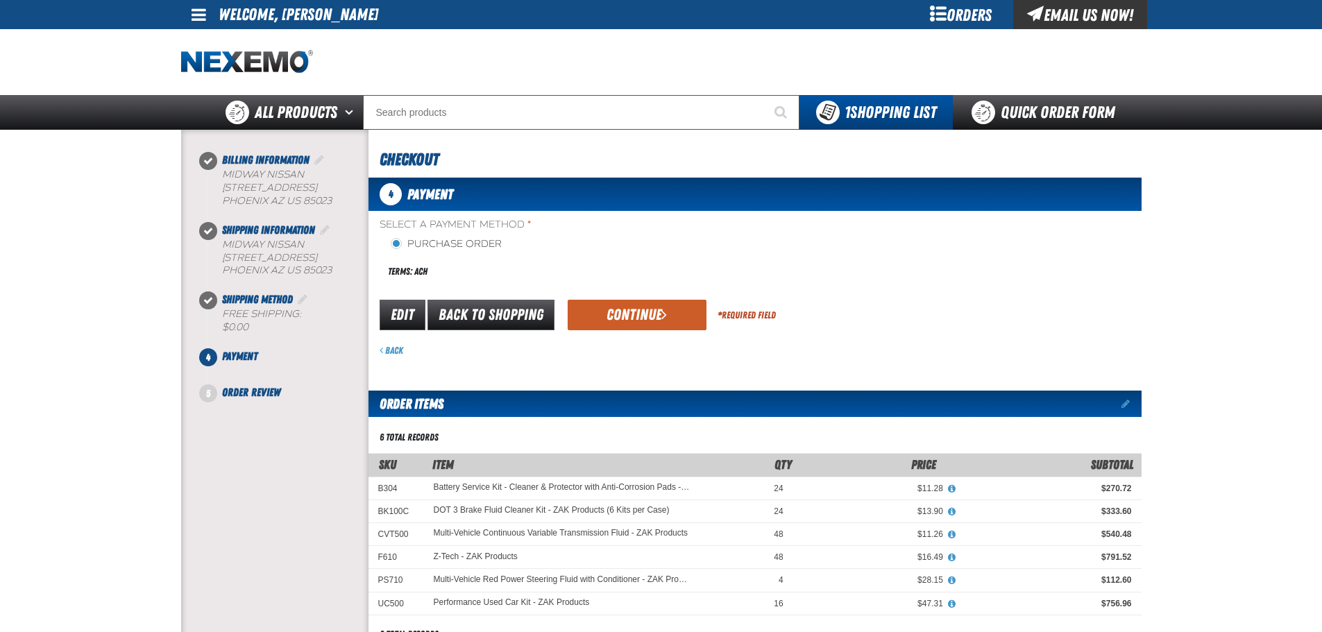
click at [636, 295] on div "Select a Payment Method * Purchase Order Terms: ACH payment_term_4 *" at bounding box center [754, 287] width 773 height 139
click at [636, 296] on div "Select a Payment Method * Purchase Order Terms: ACH payment_term_4 *" at bounding box center [754, 287] width 773 height 139
click at [635, 300] on button "Continue" at bounding box center [637, 315] width 139 height 31
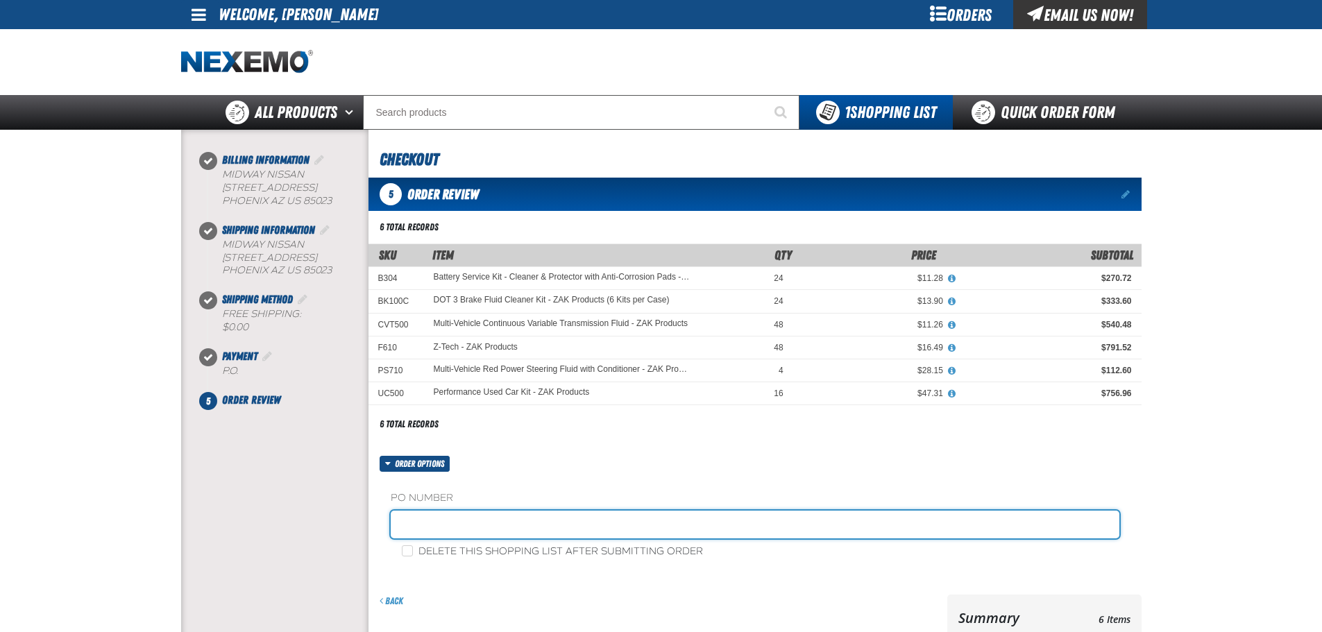
click at [493, 526] on input "text" at bounding box center [755, 525] width 729 height 28
type input "ZAK0827"
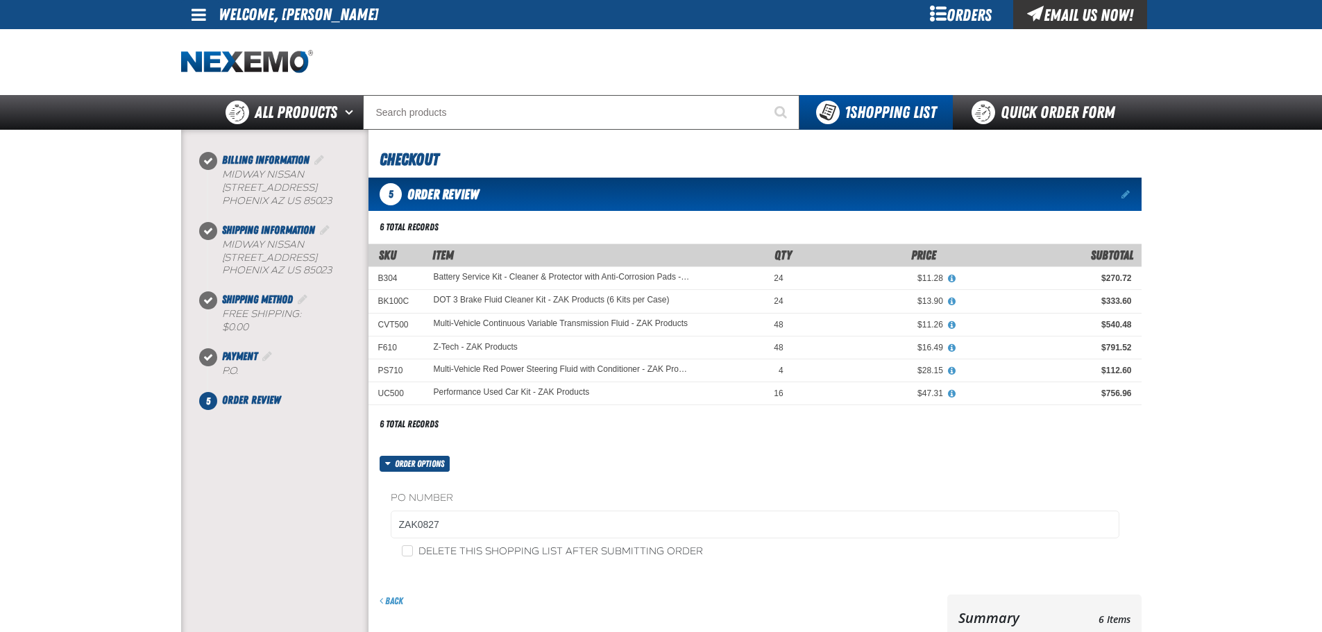
click at [415, 549] on label "Delete this shopping list after submitting order" at bounding box center [552, 551] width 301 height 13
click at [413, 549] on input "Delete this shopping list after submitting order" at bounding box center [407, 550] width 11 height 11
checkbox input "true"
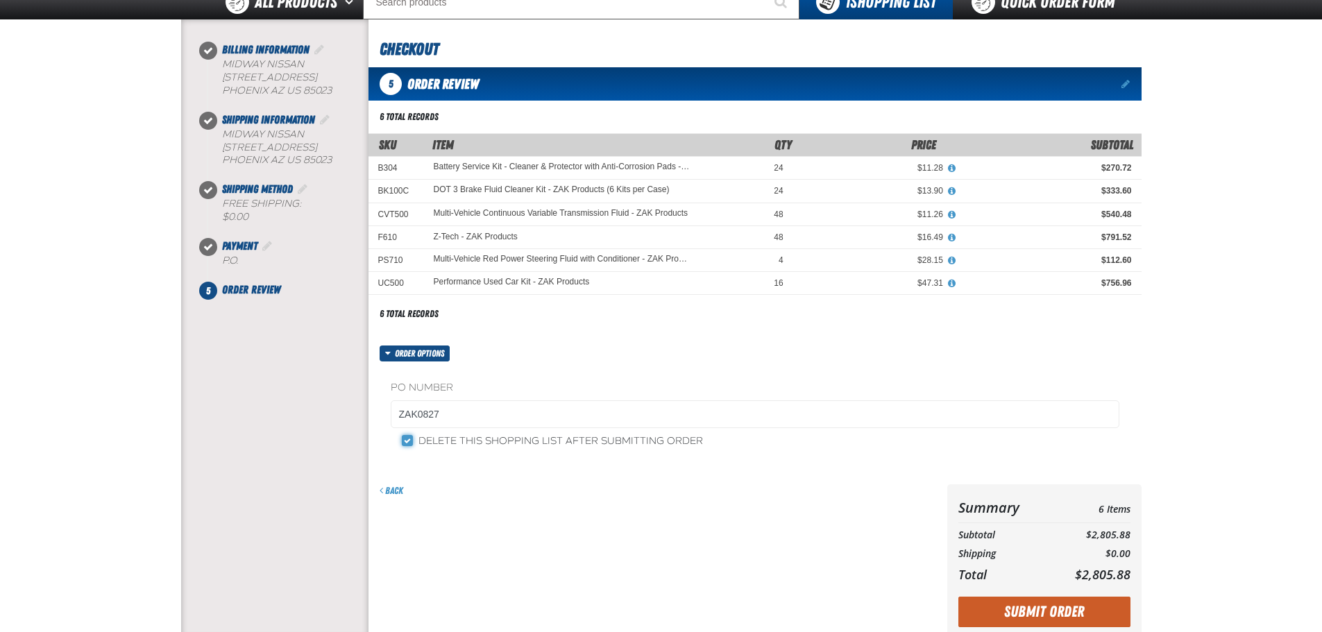
scroll to position [139, 0]
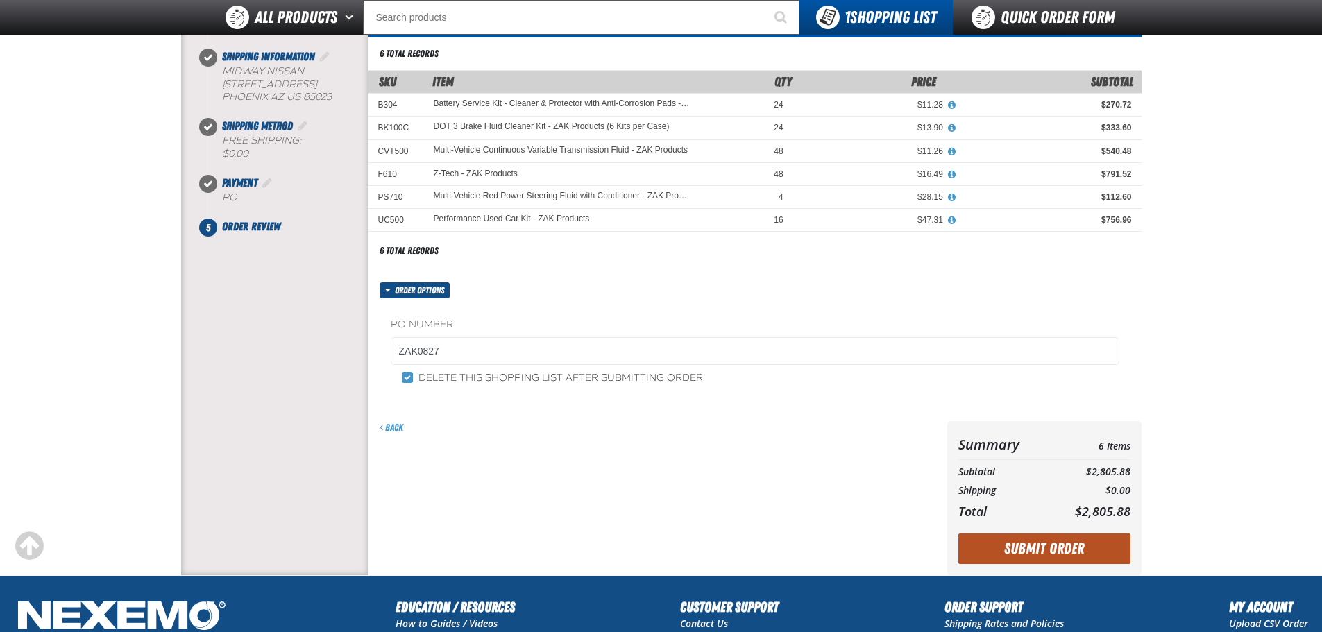
click at [1025, 551] on button "Submit Order" at bounding box center [1044, 549] width 172 height 31
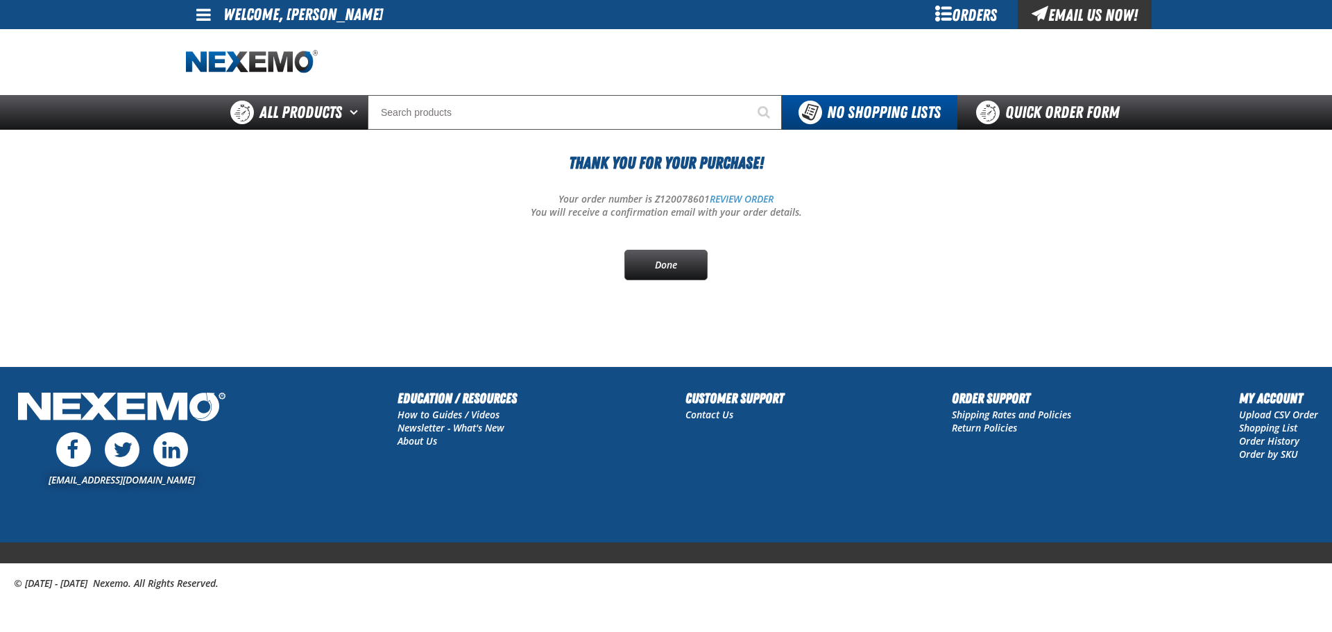
click at [974, 8] on div "Orders" at bounding box center [966, 14] width 104 height 29
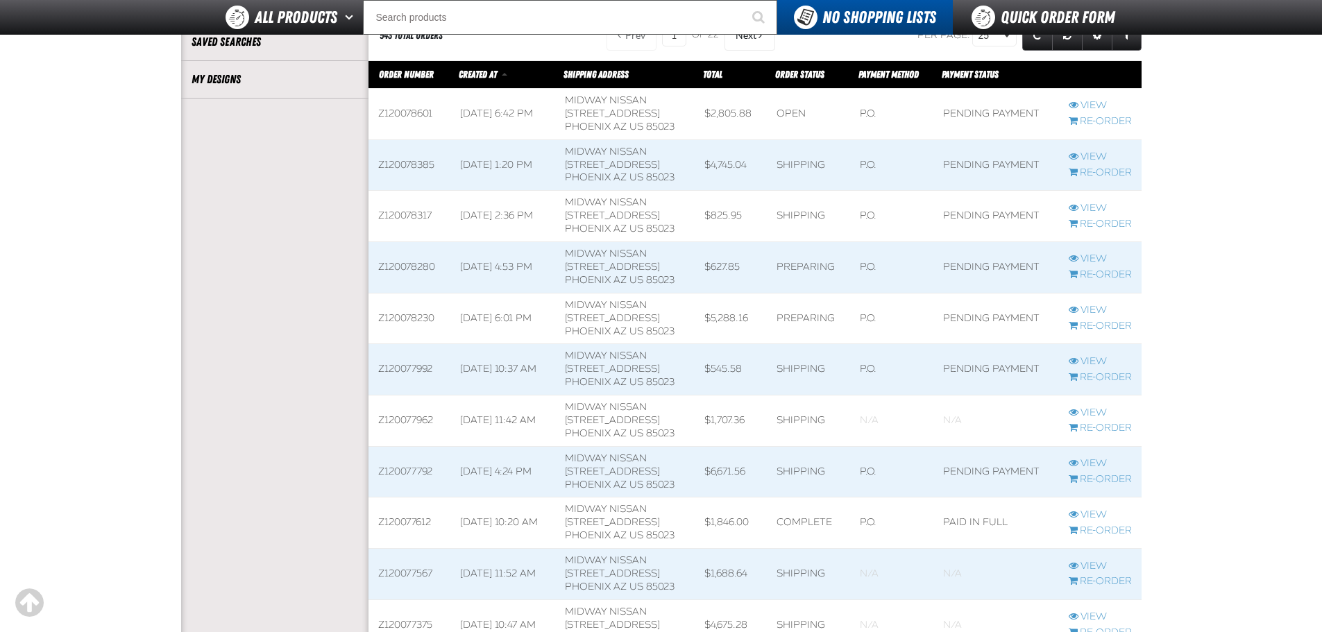
scroll to position [416, 0]
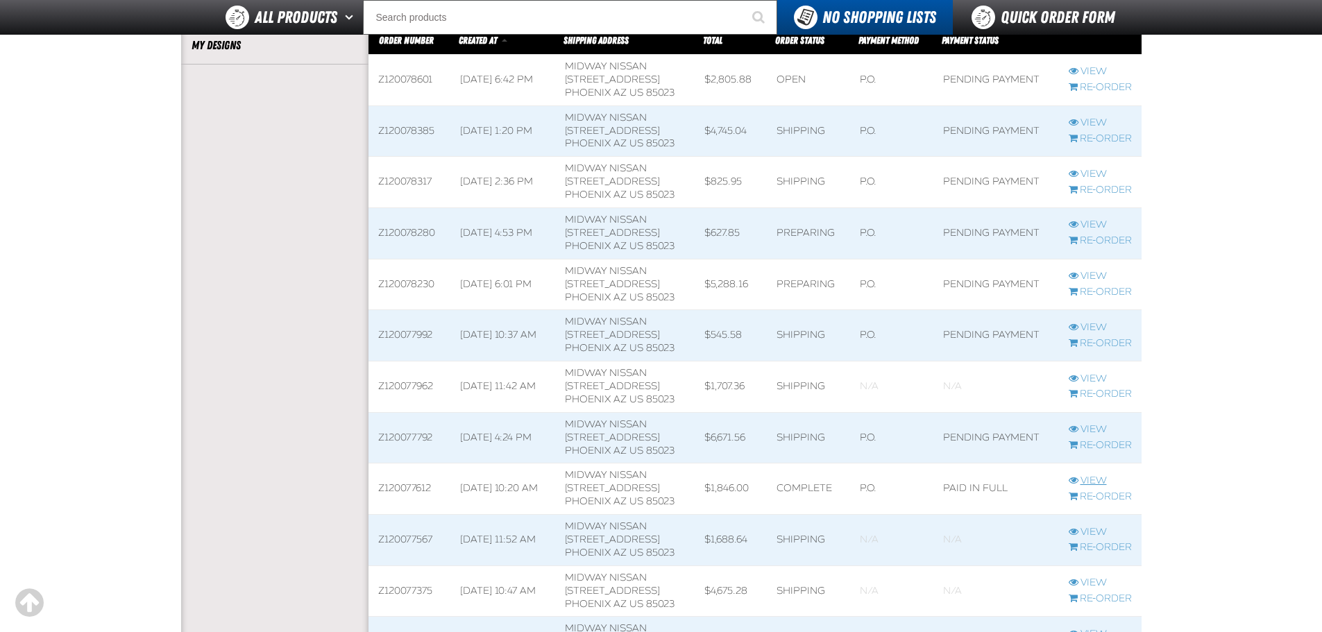
click at [1089, 480] on link "View" at bounding box center [1100, 481] width 63 height 13
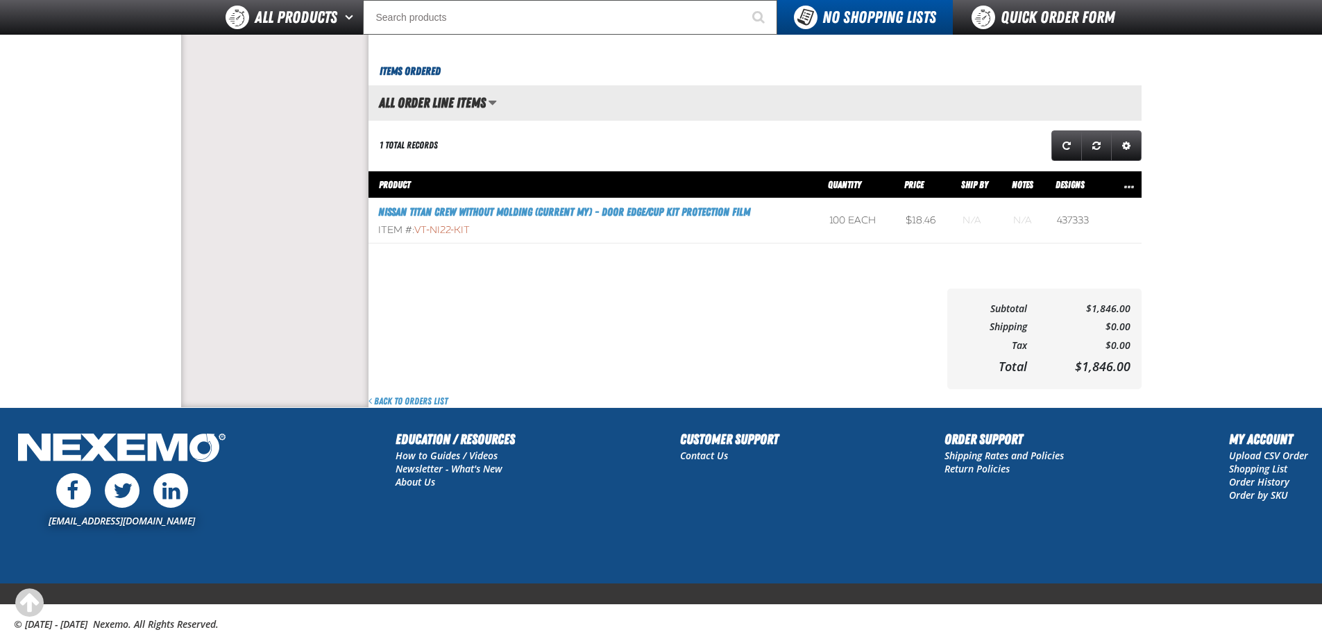
scroll to position [555, 0]
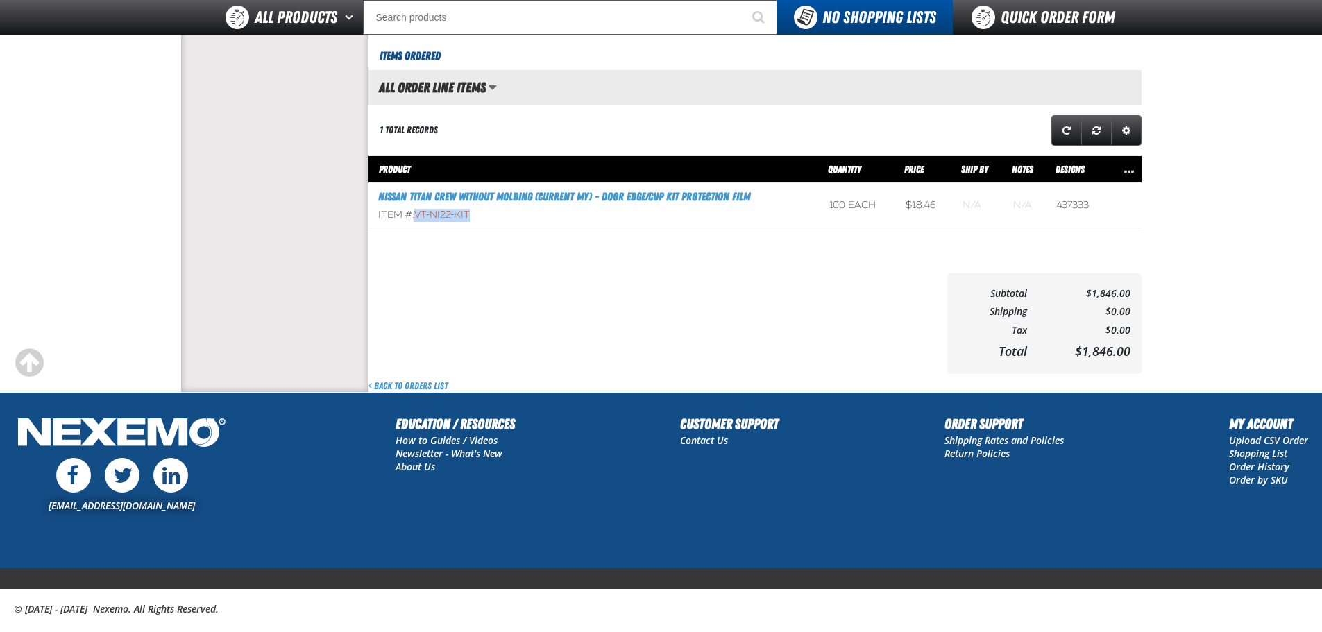
drag, startPoint x: 486, startPoint y: 220, endPoint x: 417, endPoint y: 219, distance: 68.7
click at [417, 219] on div "Item #: VT-NI22-KIT" at bounding box center [594, 215] width 432 height 13
copy span "VT-NI22-KIT"
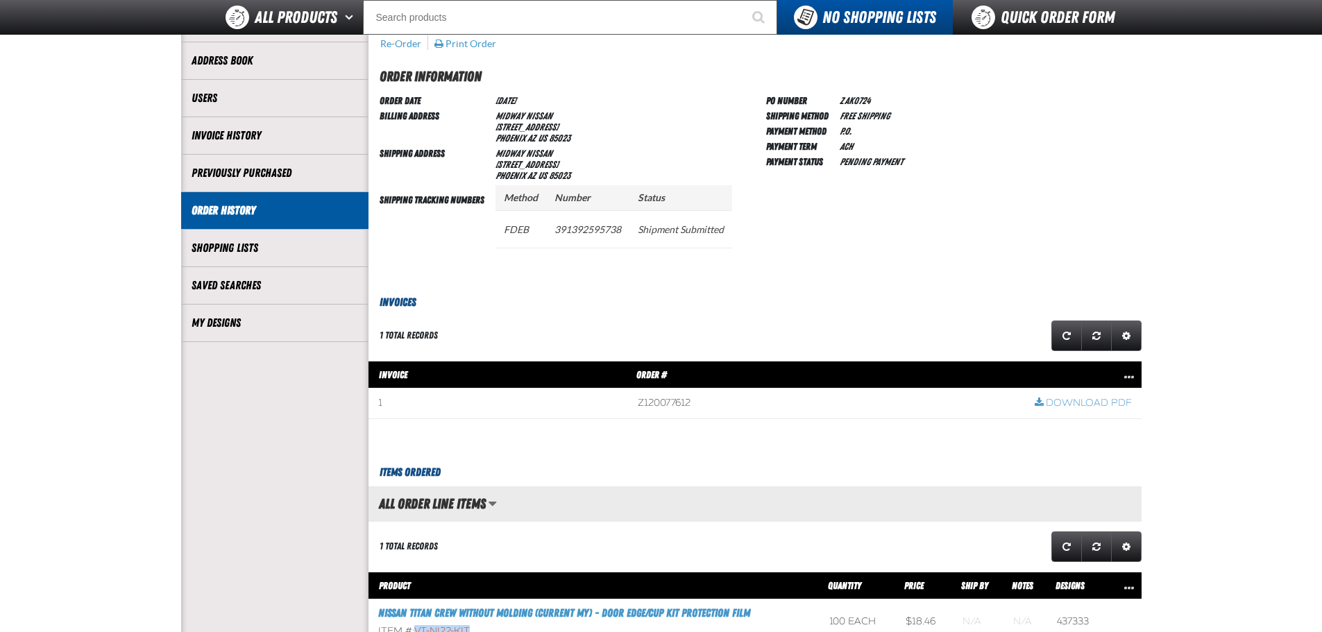
scroll to position [0, 0]
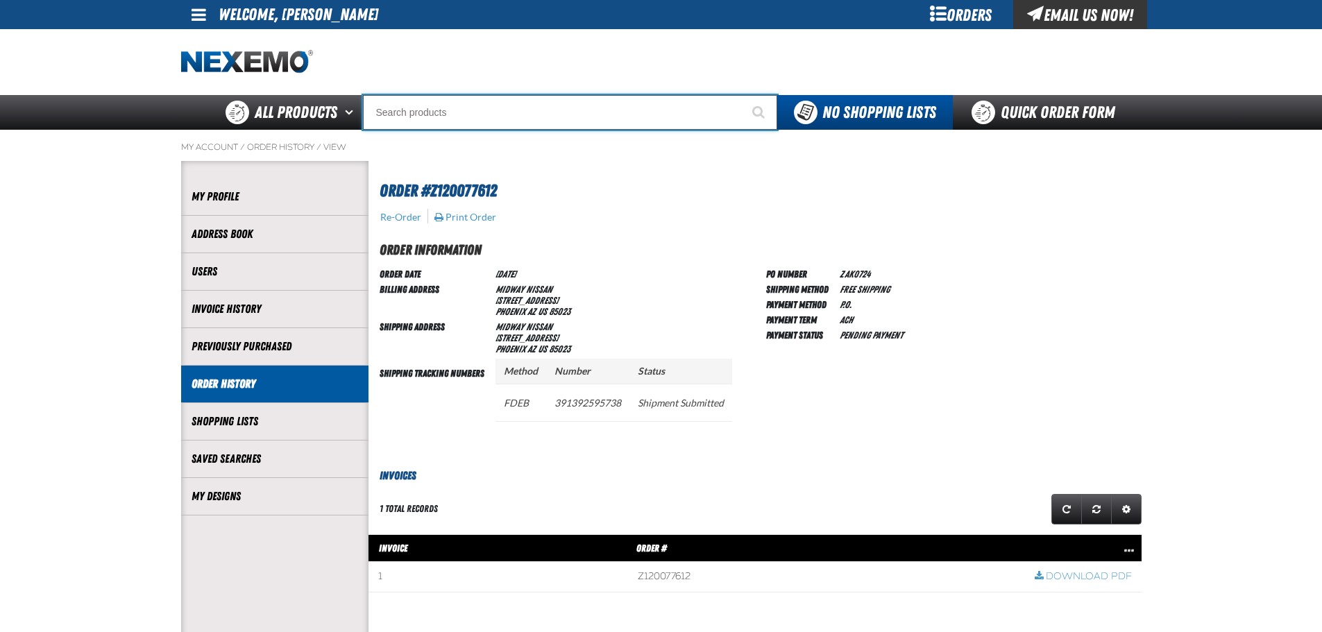
paste input "VT-NI22-KIT"
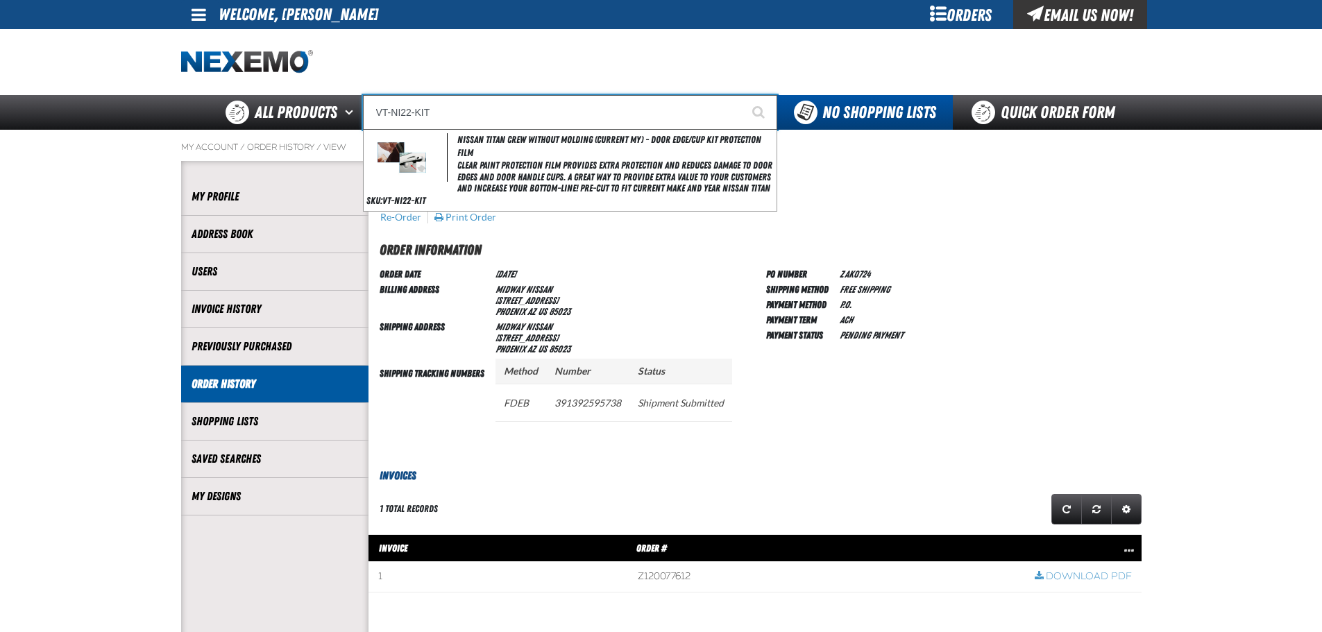
type input "VT-NI22-KIT"
click at [742, 95] on button "Start Searching" at bounding box center [759, 112] width 35 height 35
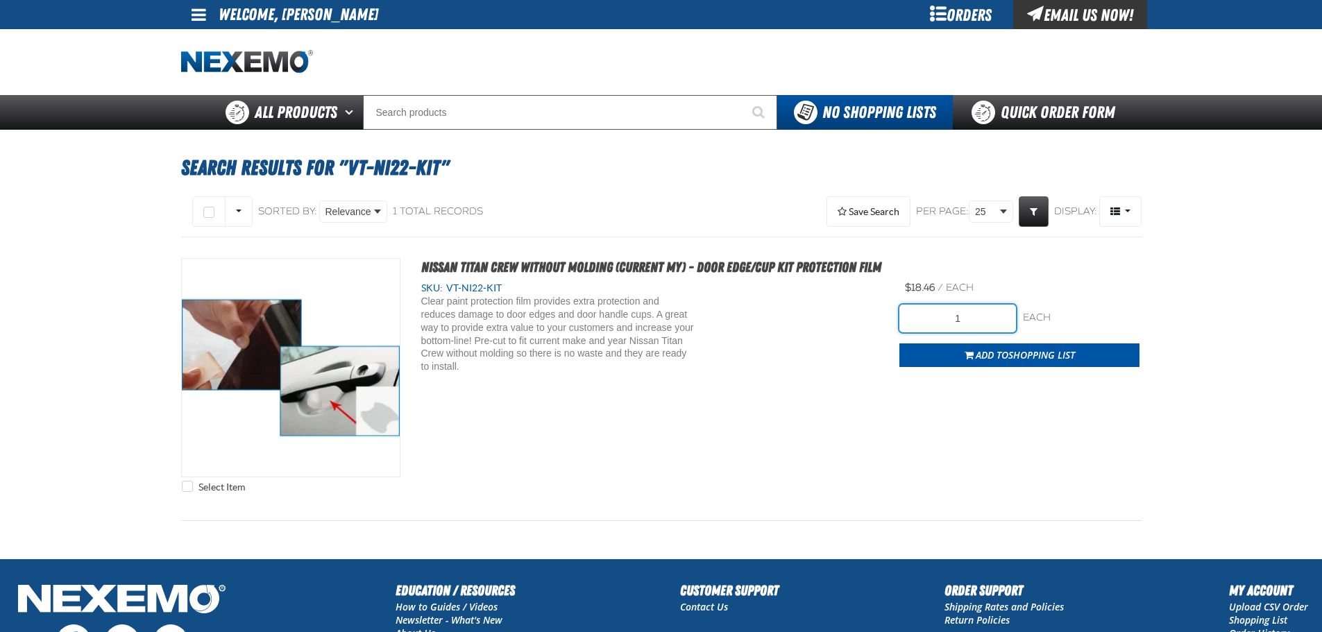
click at [995, 319] on input "1" at bounding box center [957, 319] width 117 height 28
type input "100"
click at [1011, 354] on span "Shopping List" at bounding box center [1041, 354] width 67 height 13
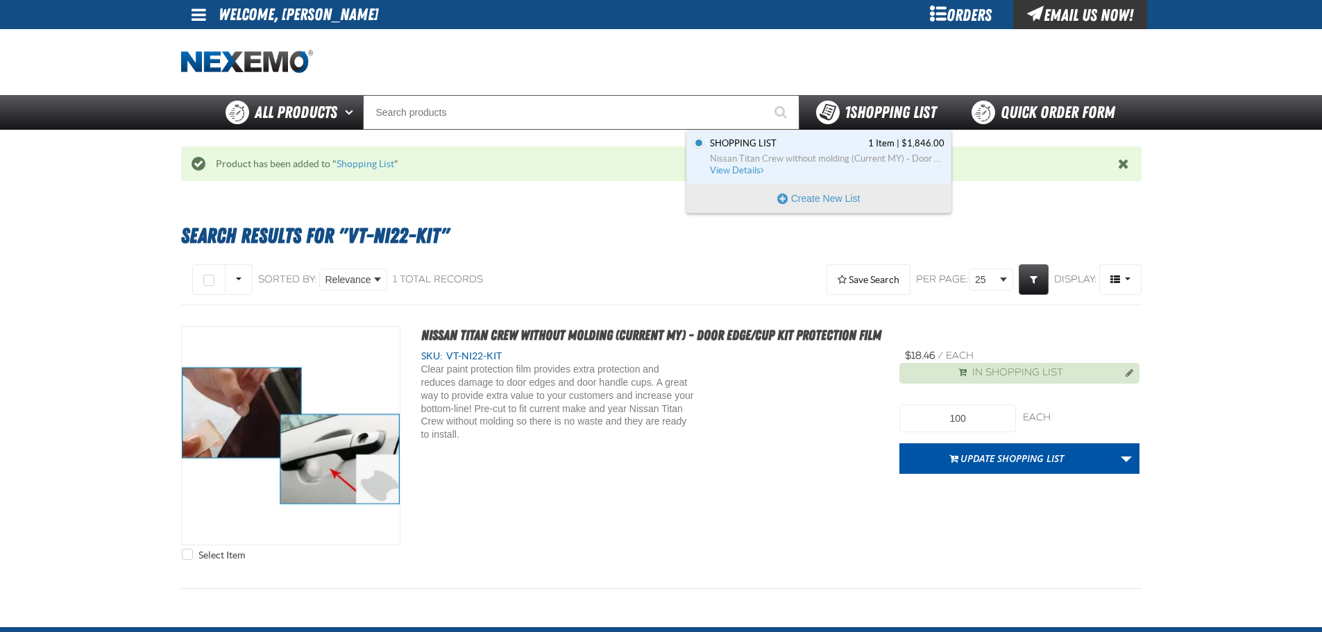
click at [860, 117] on span "1 Shopping List" at bounding box center [890, 112] width 92 height 19
click at [745, 173] on span "View Details" at bounding box center [738, 170] width 56 height 10
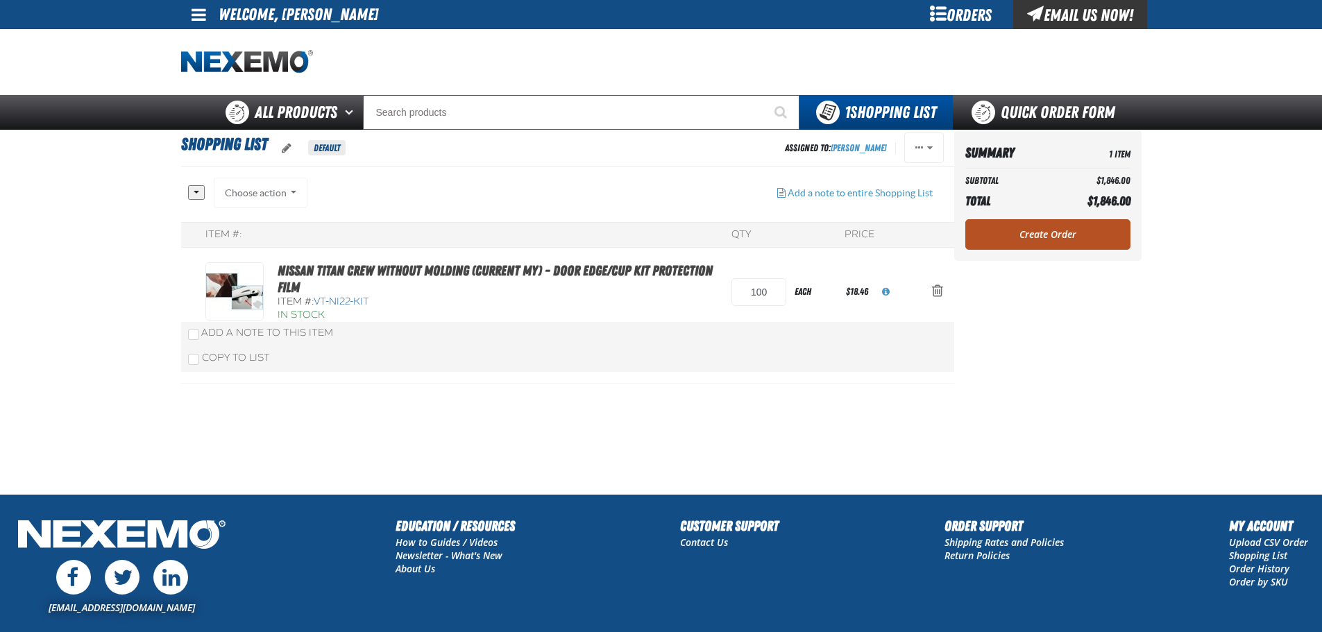
click at [1063, 237] on link "Create Order" at bounding box center [1047, 234] width 165 height 31
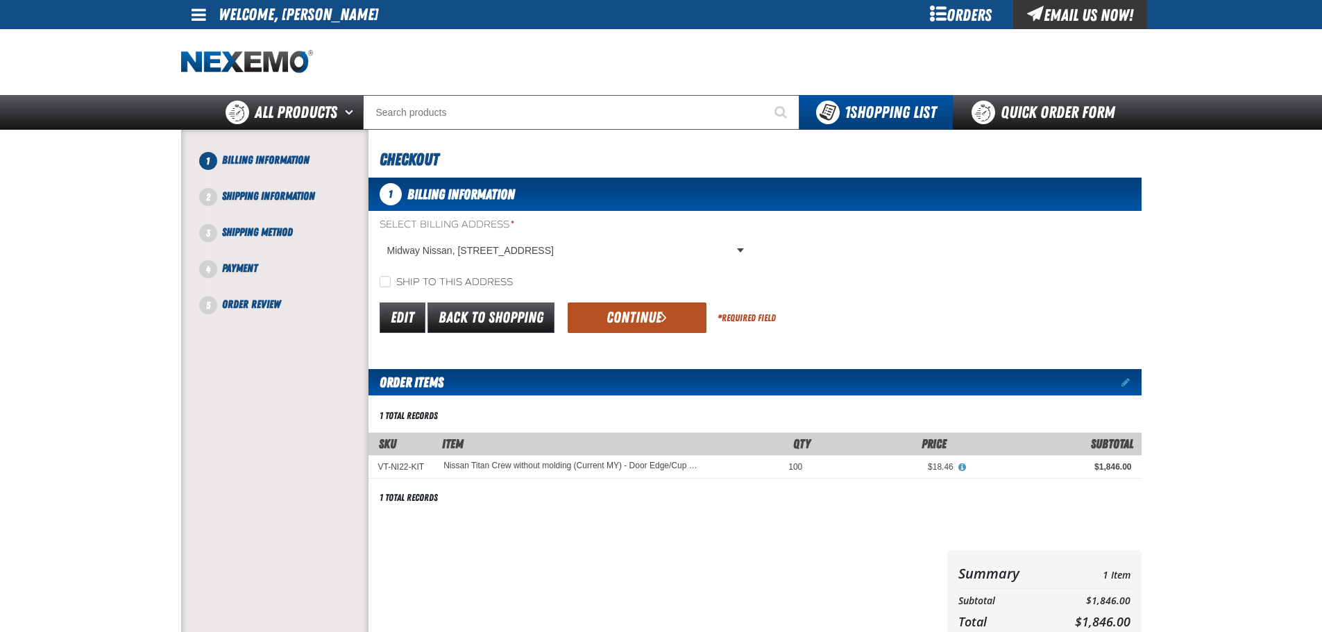
click at [658, 320] on button "Continue" at bounding box center [637, 318] width 139 height 31
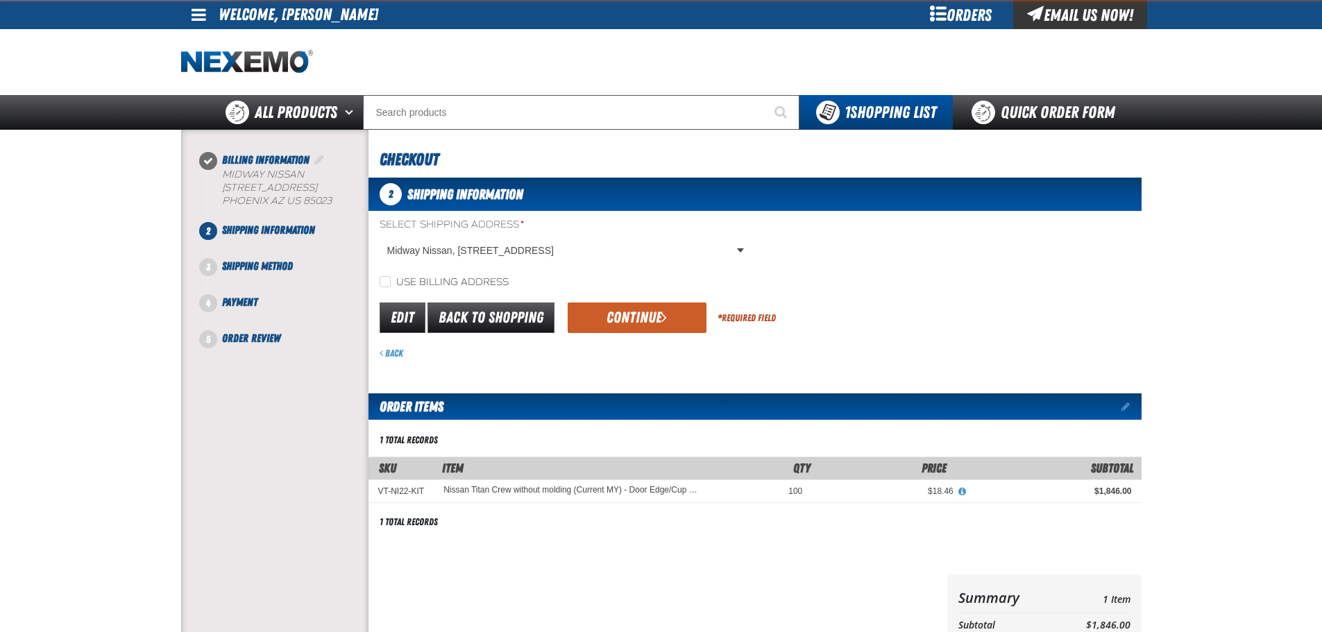
click at [658, 320] on button "Continue" at bounding box center [637, 318] width 139 height 31
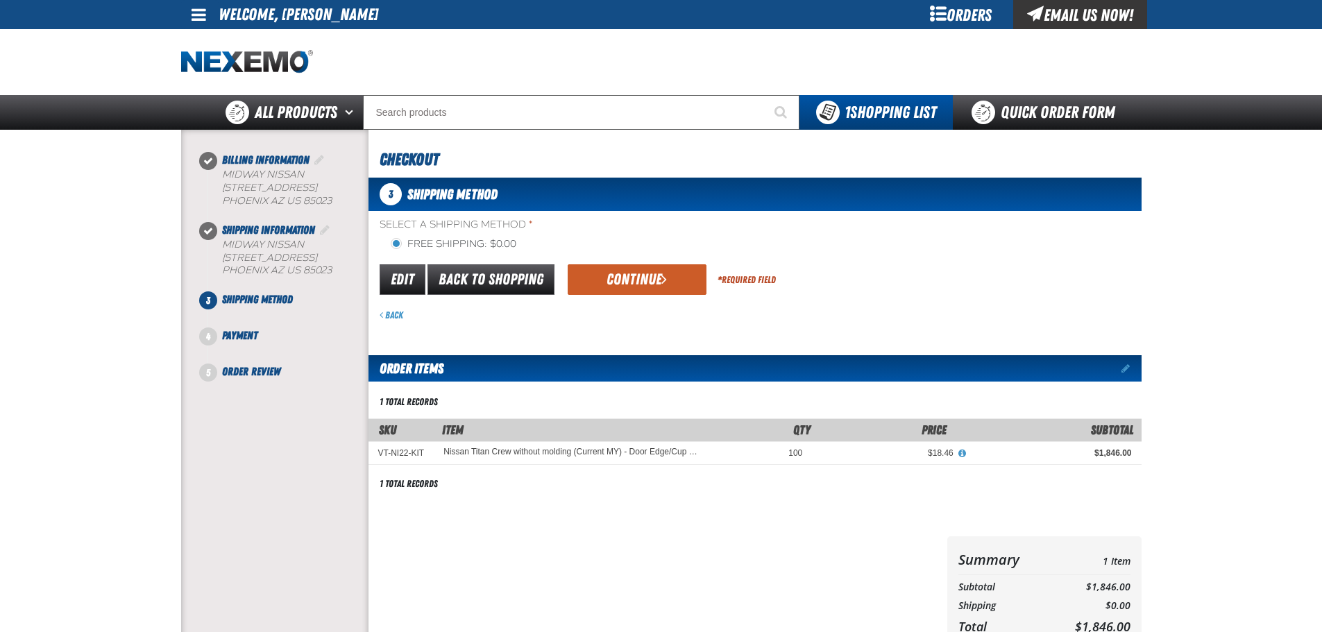
click at [658, 320] on div "Back" at bounding box center [761, 315] width 762 height 13
click at [646, 291] on button "Continue" at bounding box center [637, 279] width 139 height 31
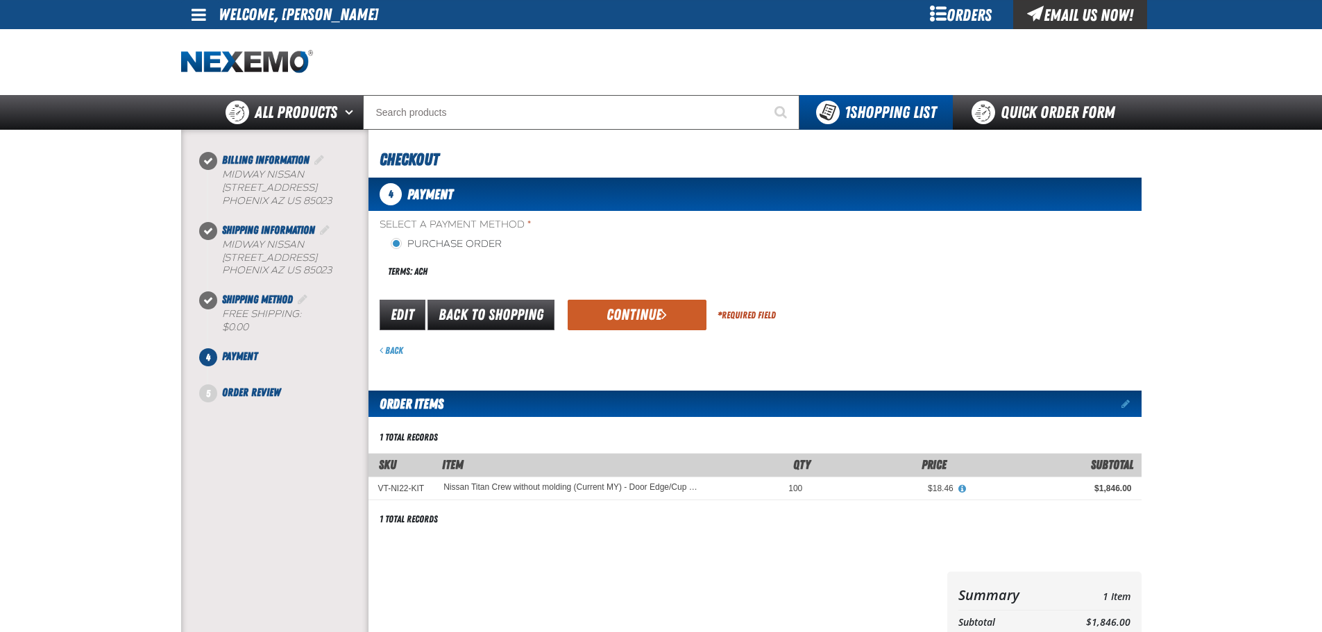
click at [631, 312] on button "Continue" at bounding box center [637, 315] width 139 height 31
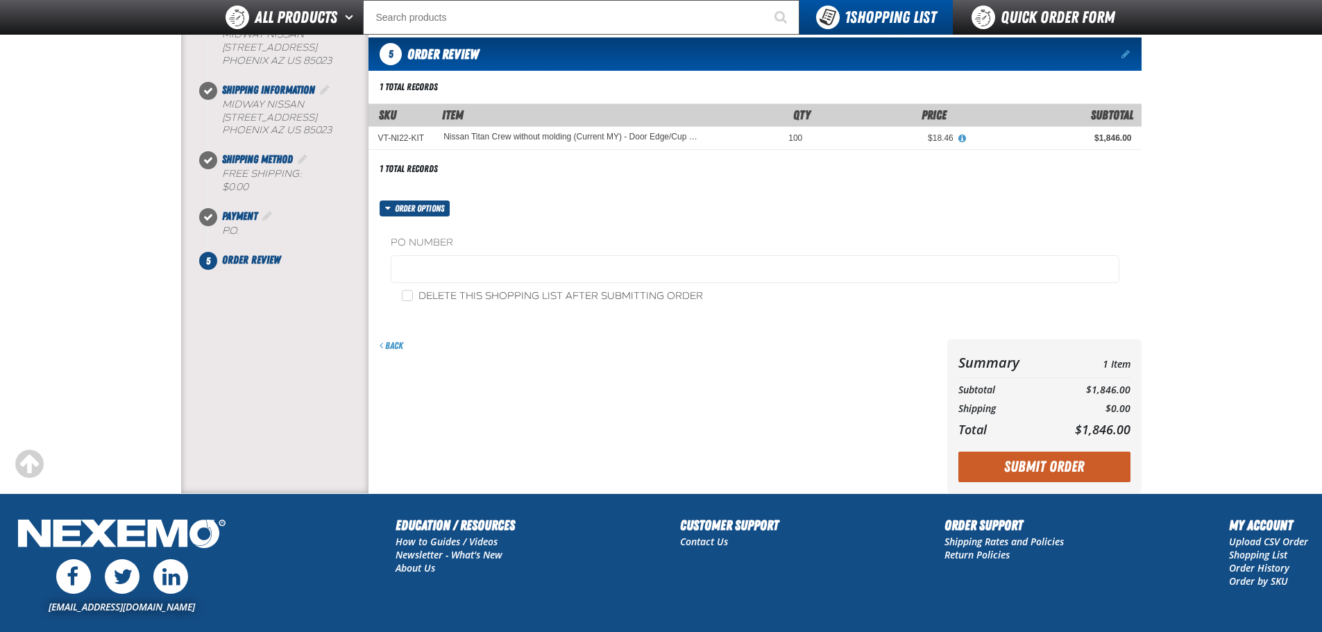
scroll to position [139, 0]
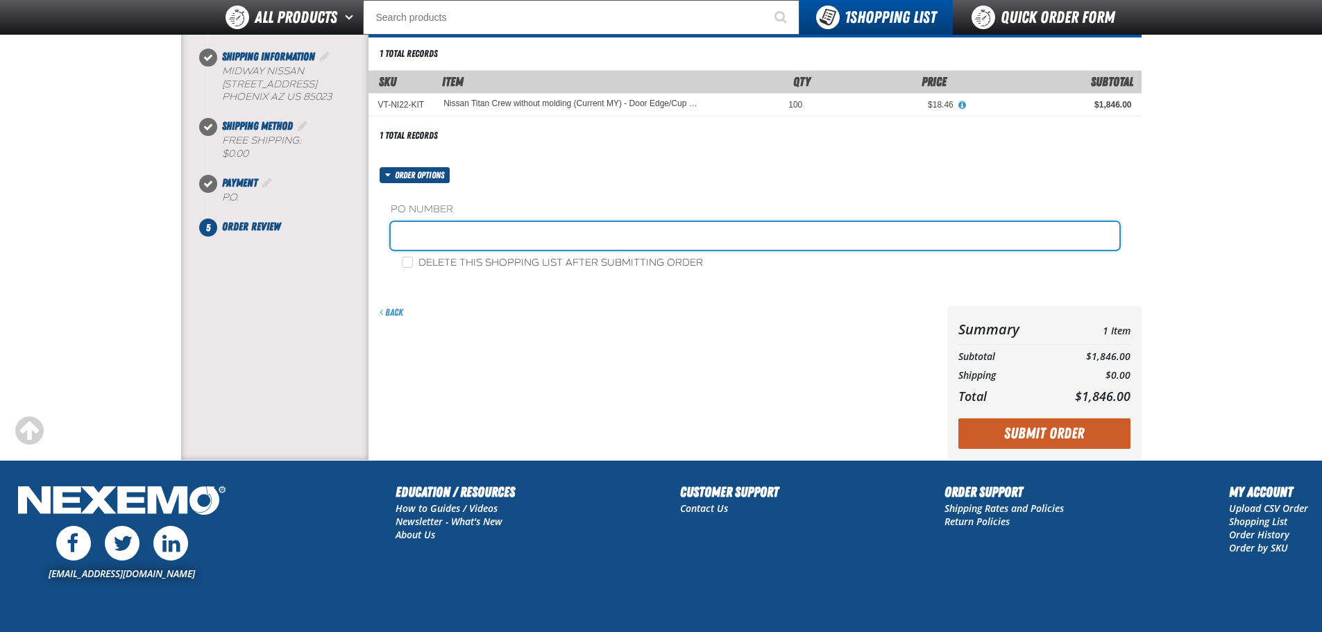
click at [454, 238] on input "text" at bounding box center [755, 236] width 729 height 28
type input "ZAK0827"
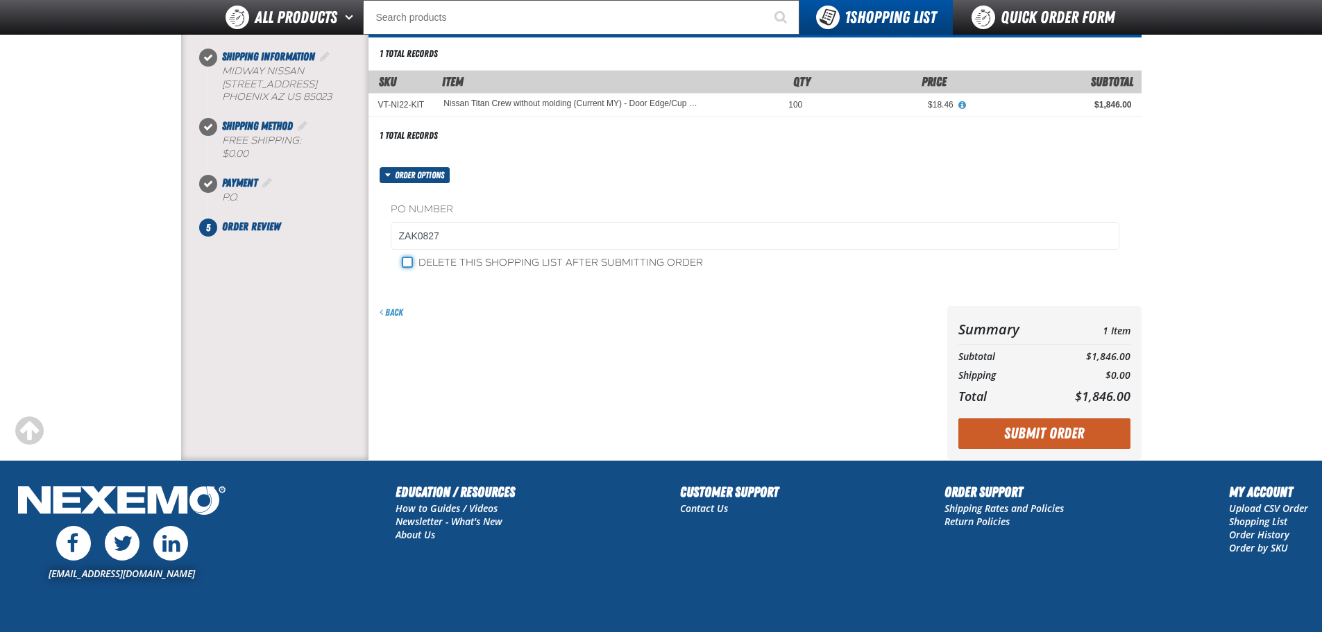
click at [412, 262] on input "Delete this shopping list after submitting order" at bounding box center [407, 262] width 11 height 11
checkbox input "true"
click at [1034, 429] on button "Submit Order" at bounding box center [1044, 433] width 172 height 31
